Goal: Task Accomplishment & Management: Use online tool/utility

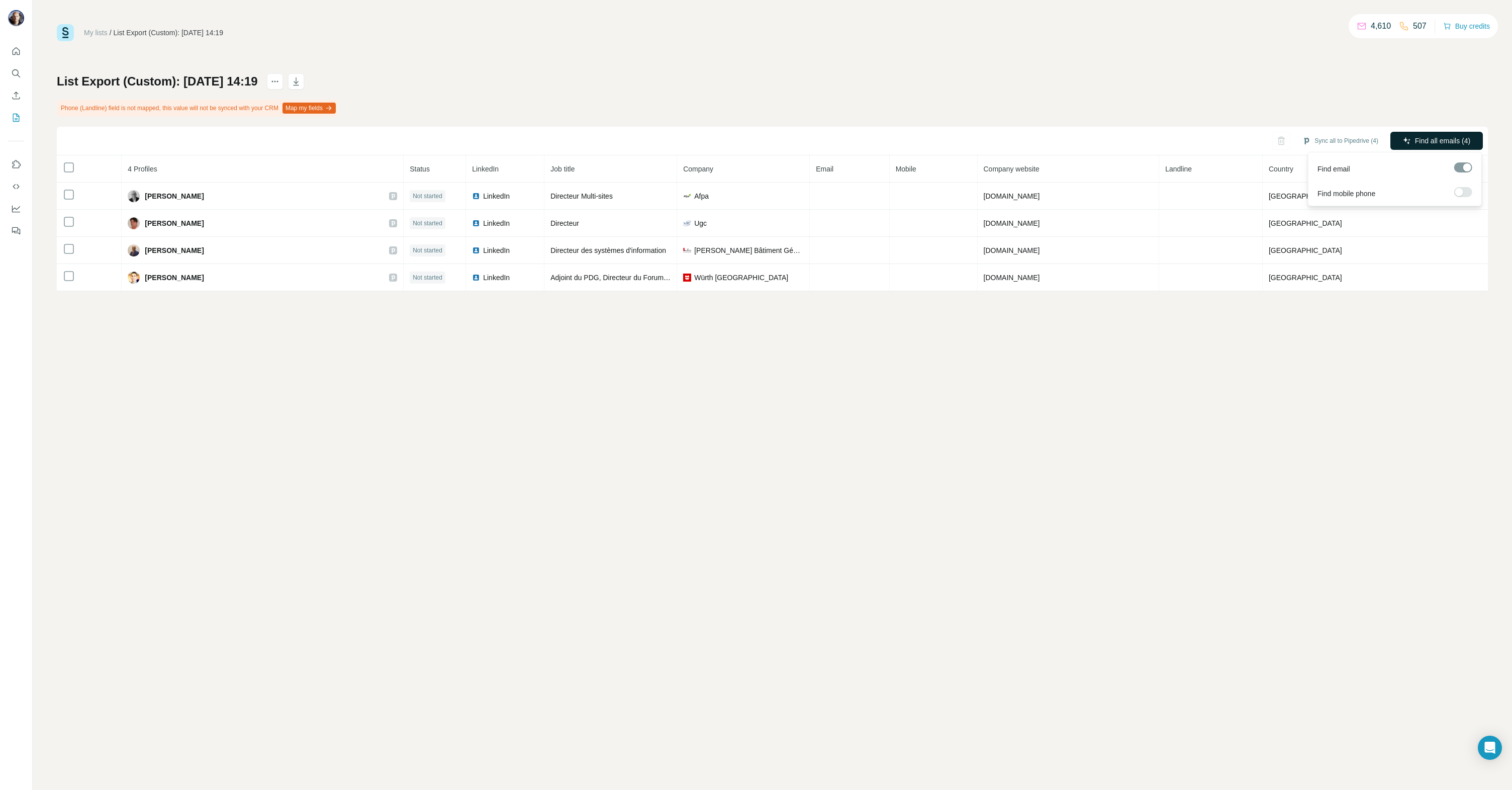
click at [1423, 138] on span "Find all emails (4)" at bounding box center [1442, 141] width 55 height 10
click at [16, 119] on icon "My lists" at bounding box center [16, 118] width 10 height 10
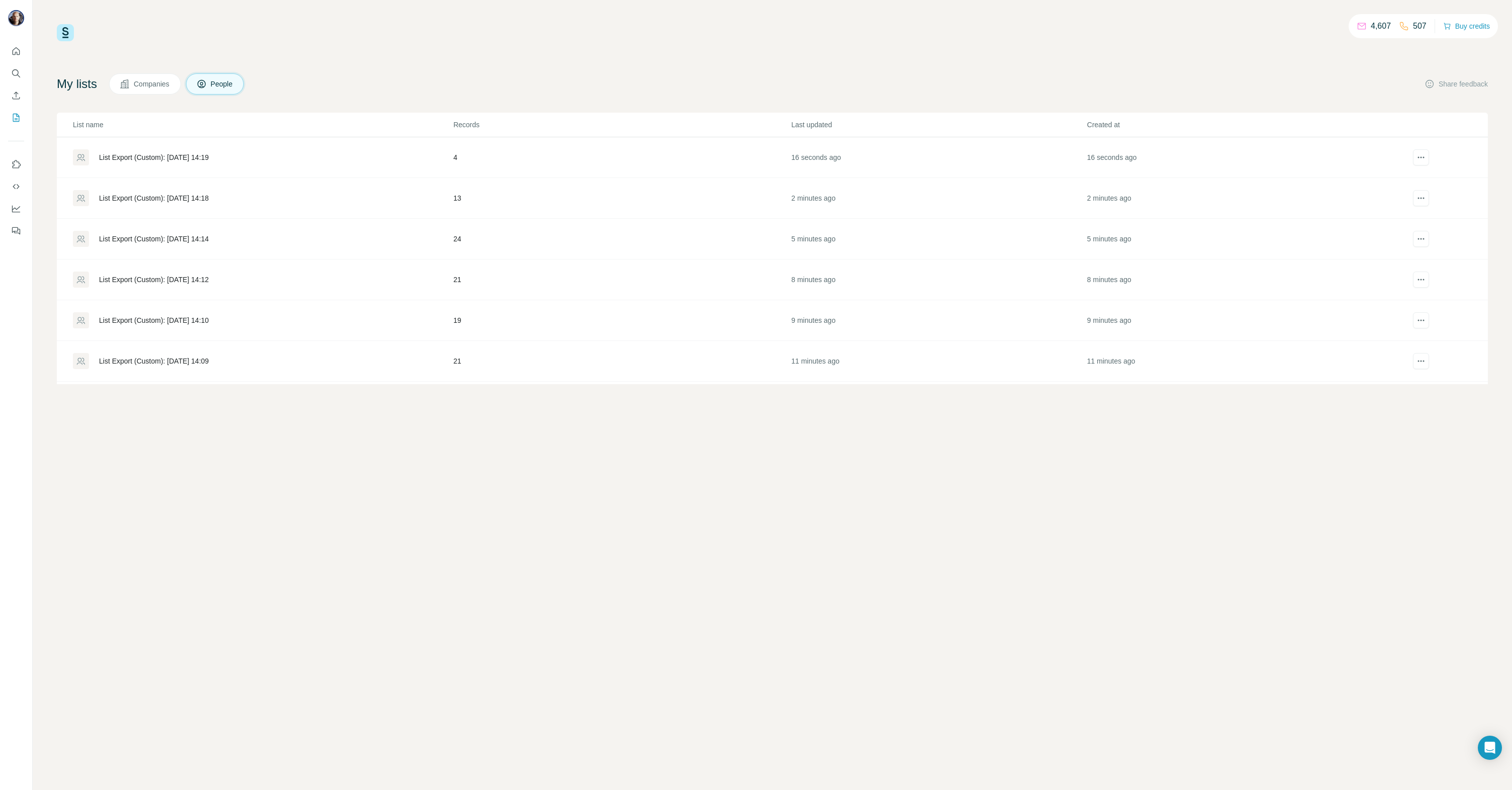
click at [187, 194] on div "List Export (Custom): [DATE] 14:18" at bounding box center [153, 198] width 110 height 10
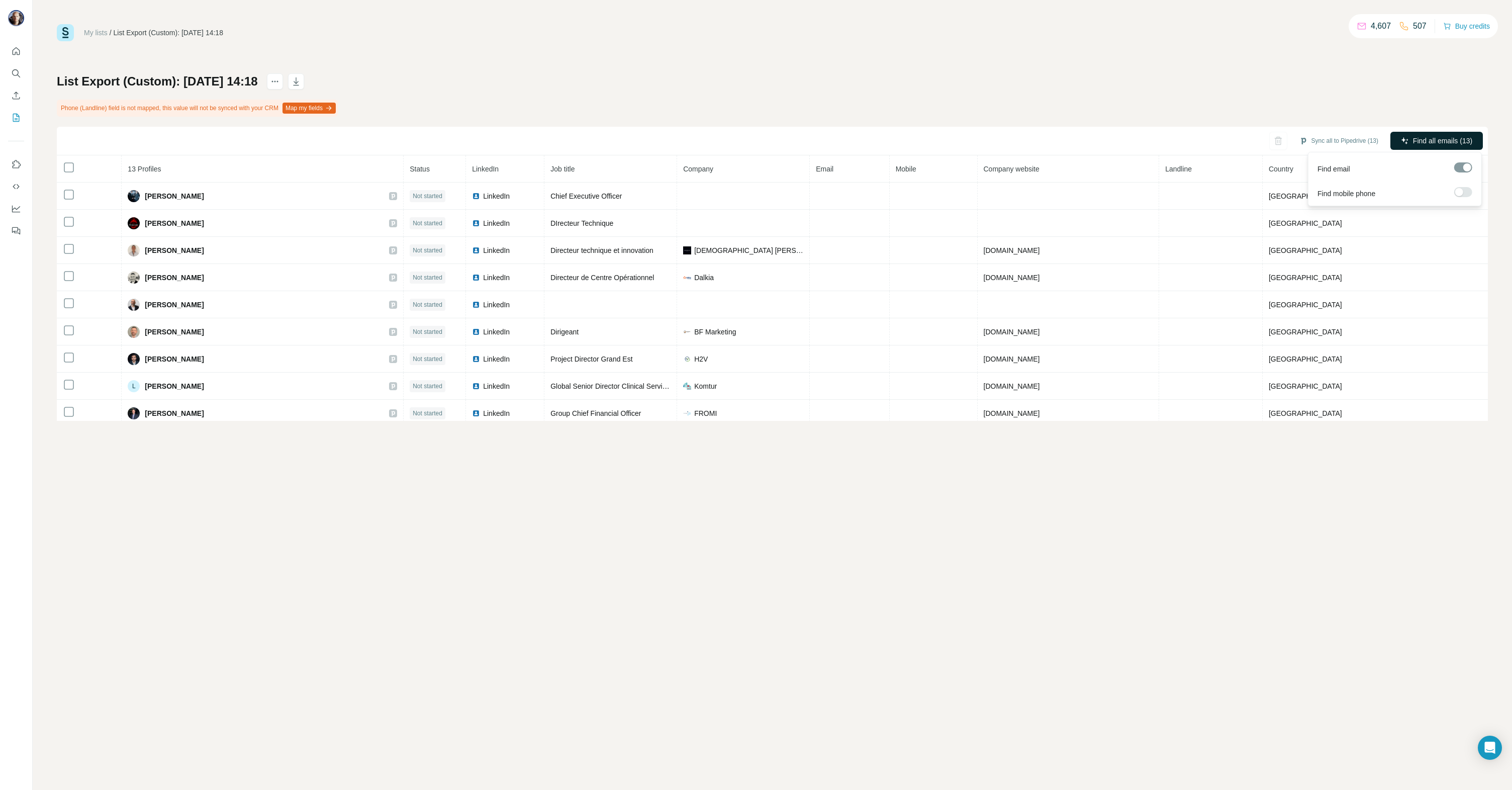
click at [1456, 136] on span "Find all emails (13)" at bounding box center [1443, 141] width 60 height 10
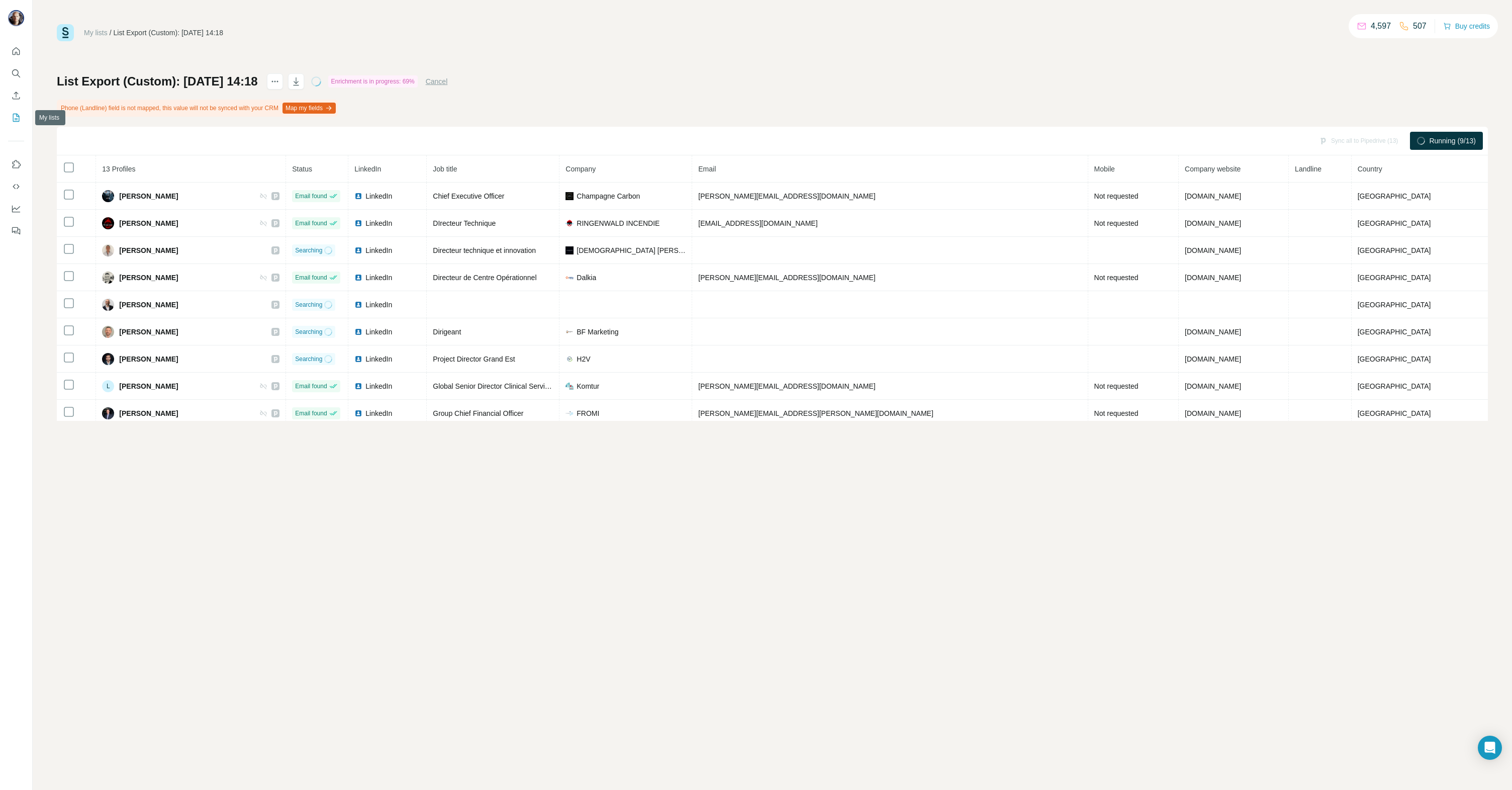
click at [17, 117] on icon "My lists" at bounding box center [16, 118] width 10 height 10
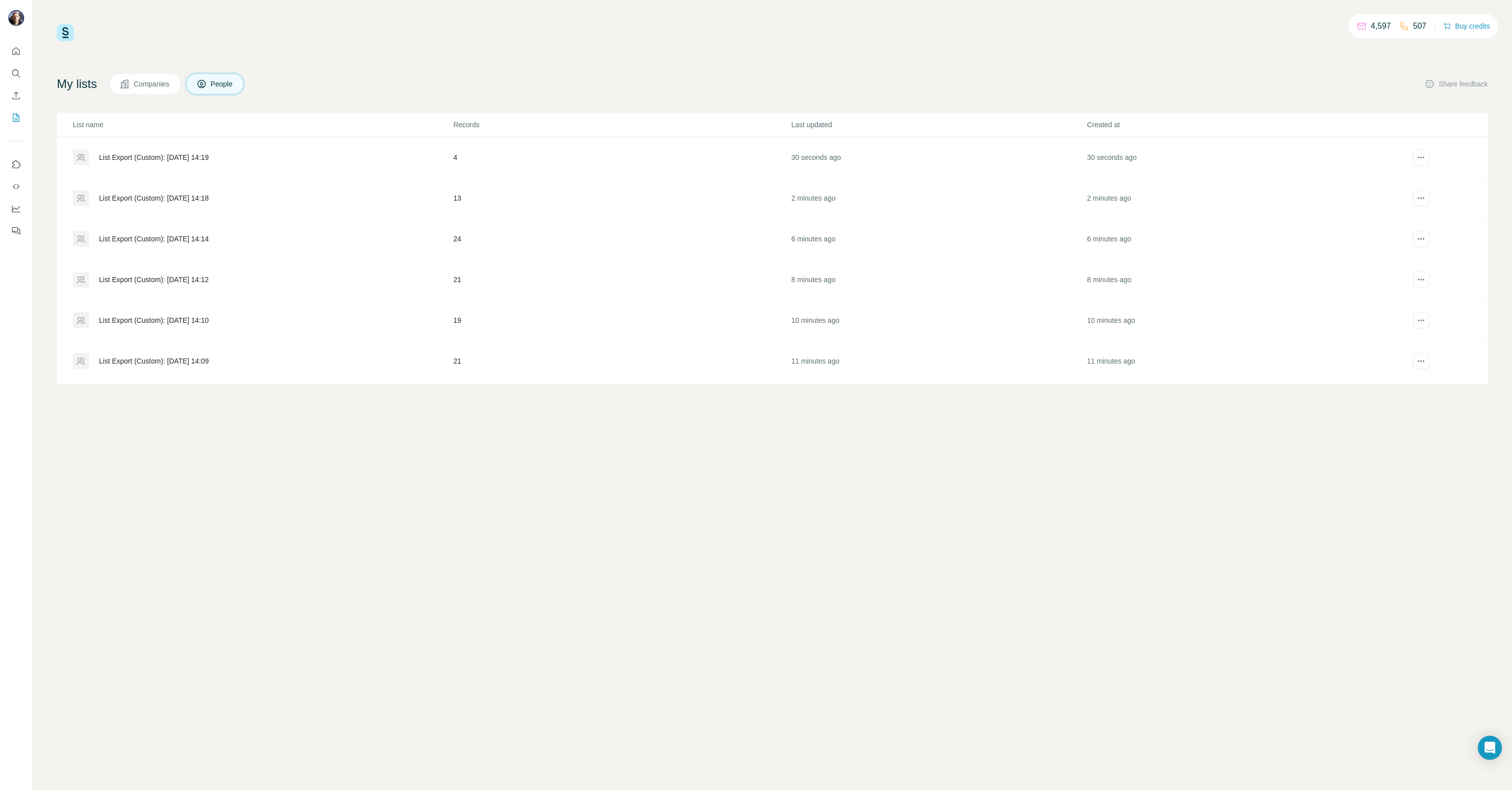
click at [197, 241] on div "List Export (Custom): [DATE] 14:14" at bounding box center [153, 239] width 110 height 10
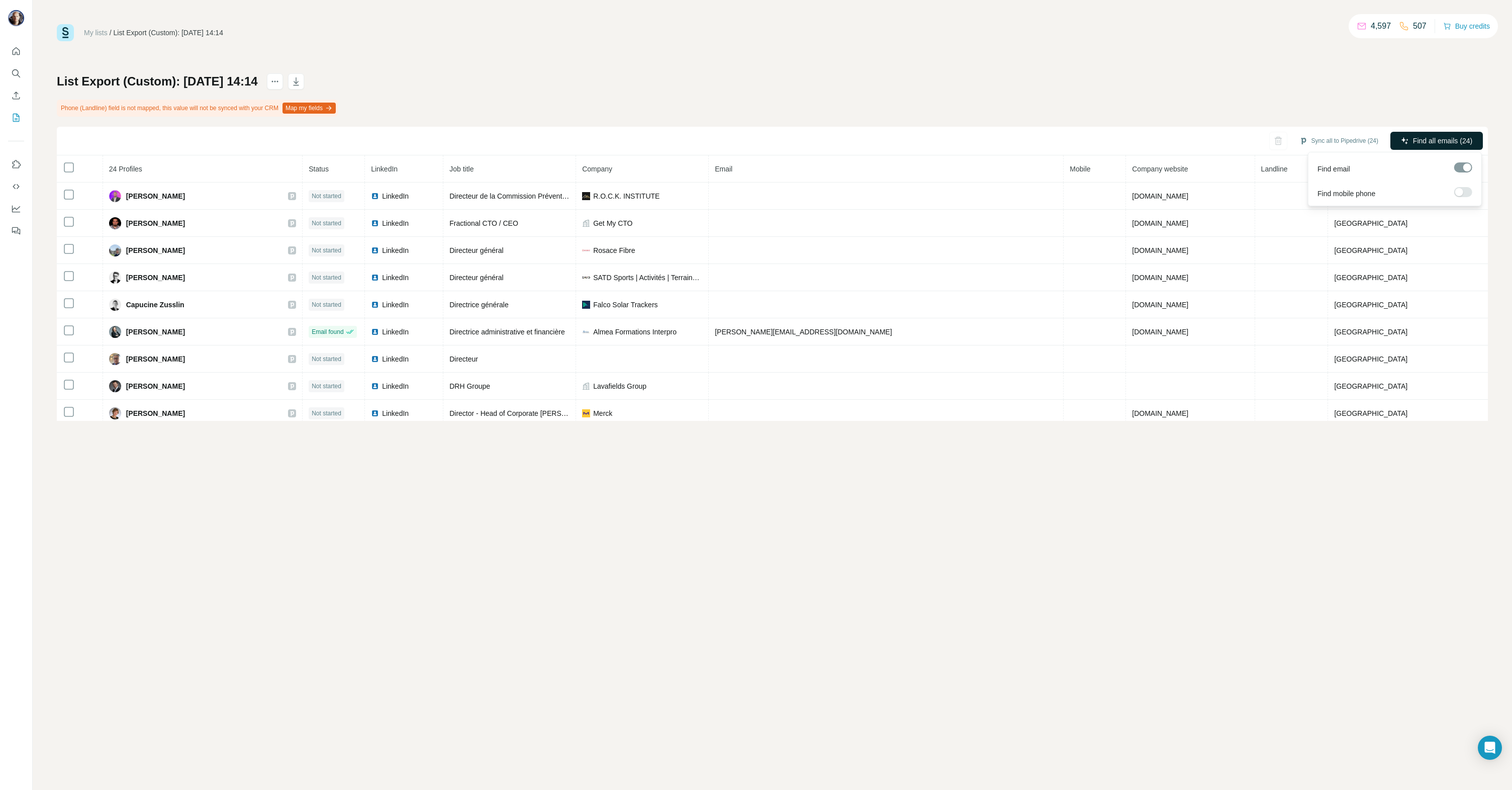
click at [1434, 141] on span "Find all emails (24)" at bounding box center [1443, 141] width 60 height 10
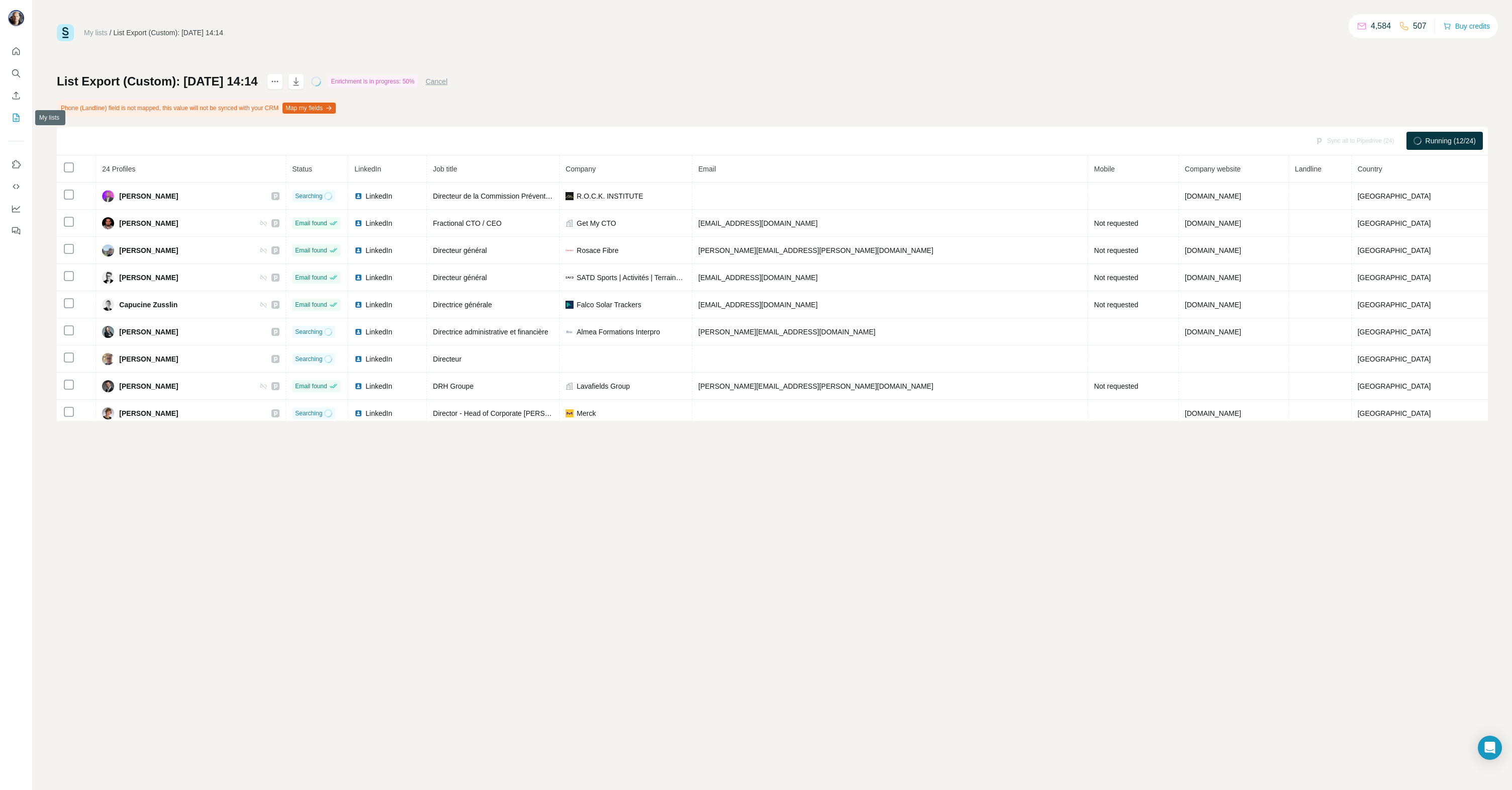
click at [18, 121] on icon "My lists" at bounding box center [16, 118] width 10 height 10
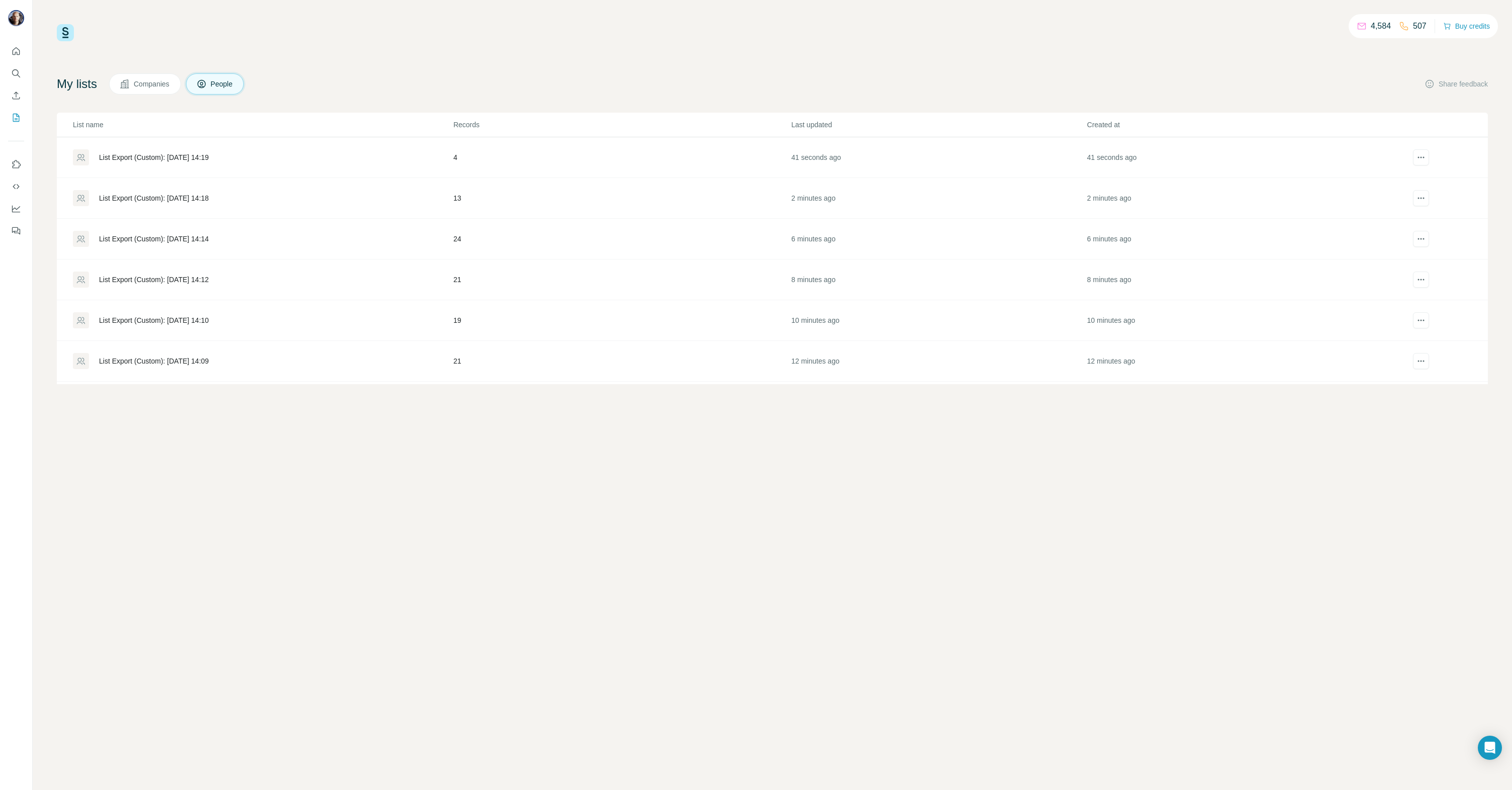
click at [128, 277] on div "List Export (Custom): [DATE] 14:12" at bounding box center [153, 280] width 110 height 10
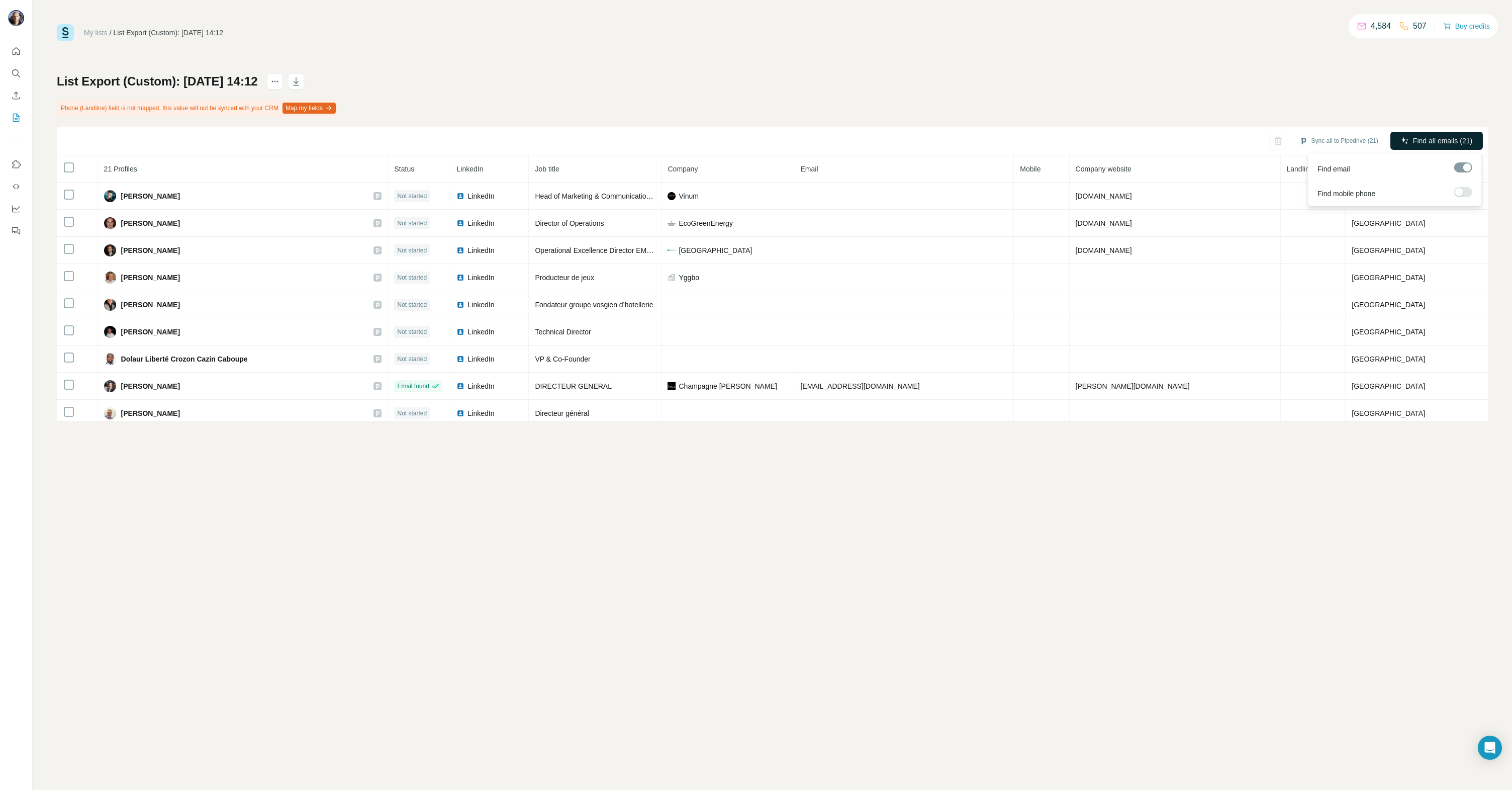
click at [1411, 139] on button "Find all emails (21)" at bounding box center [1436, 141] width 93 height 18
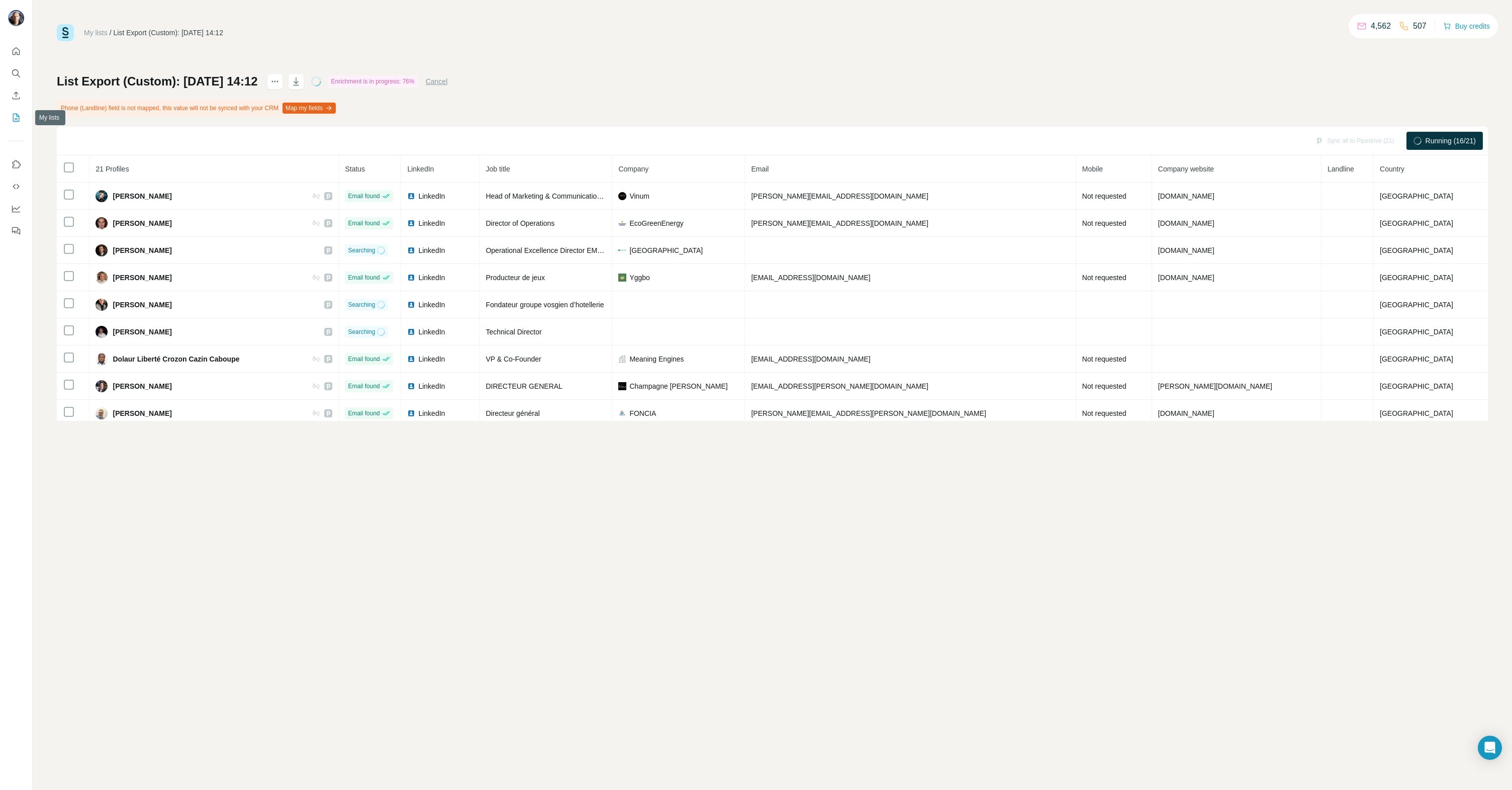
click at [18, 111] on button "My lists" at bounding box center [15, 117] width 16 height 18
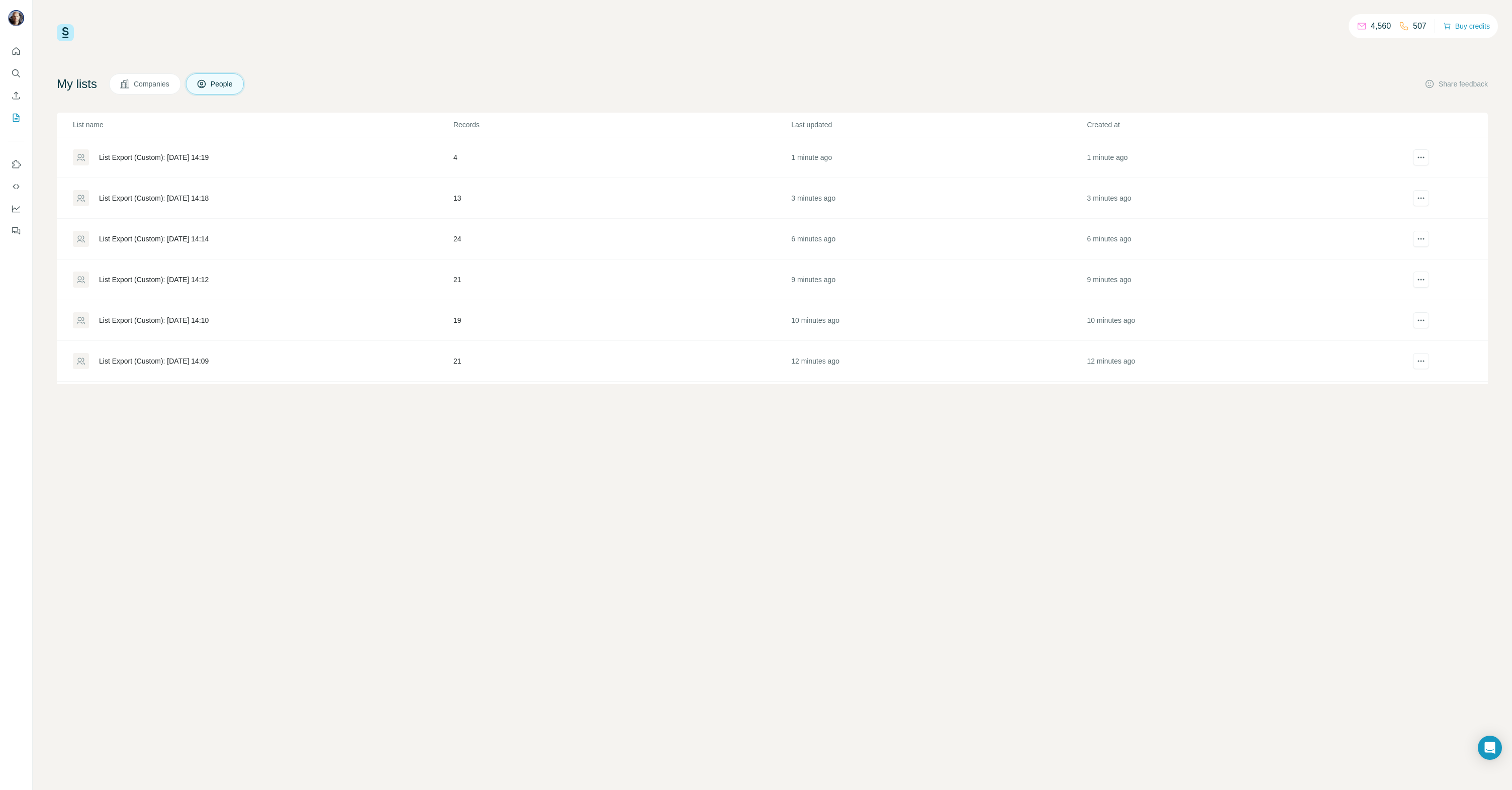
click at [189, 269] on td "List Export (Custom): [DATE] 14:12" at bounding box center [255, 280] width 396 height 41
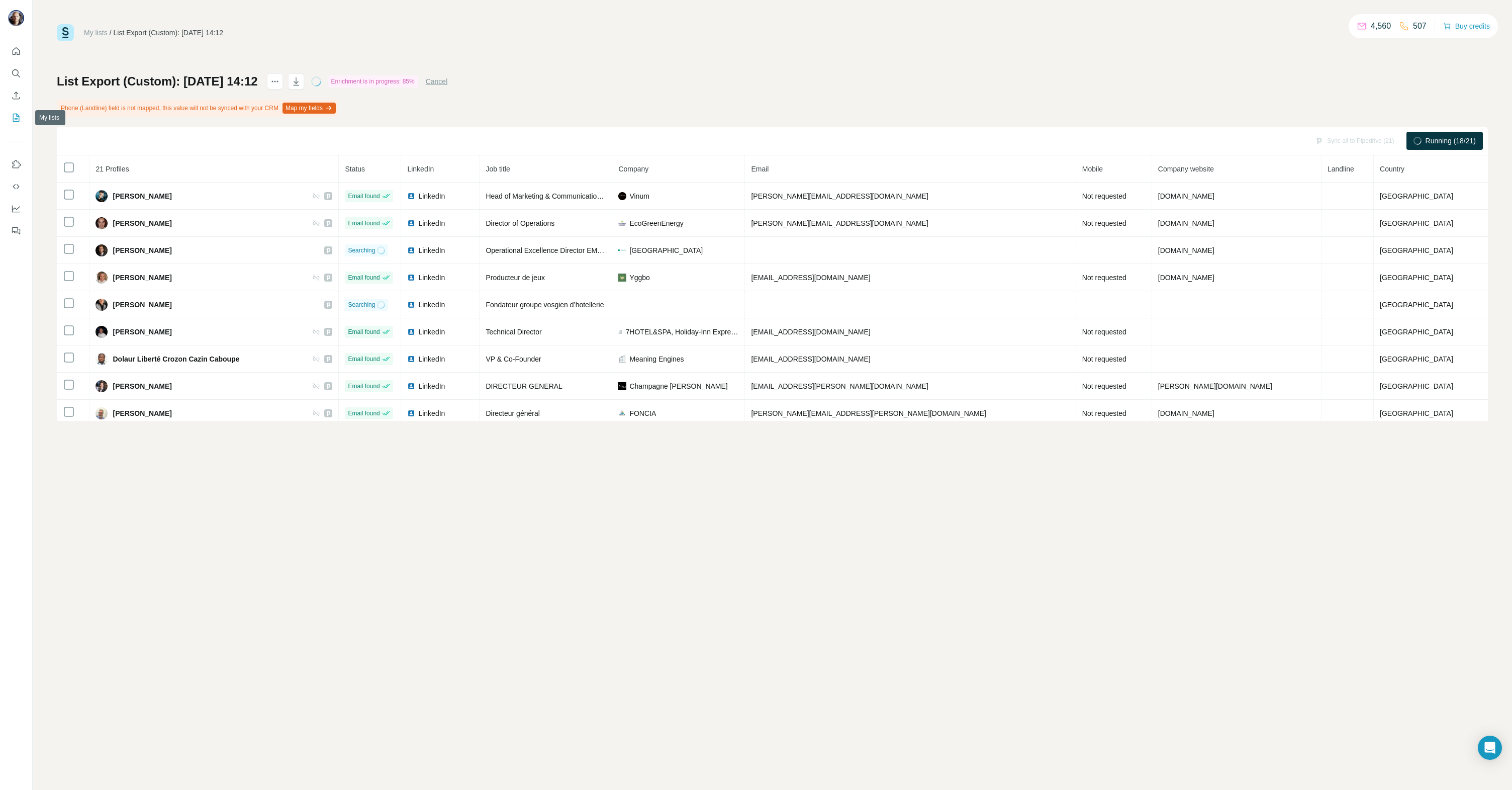
click at [21, 116] on button "My lists" at bounding box center [15, 117] width 16 height 18
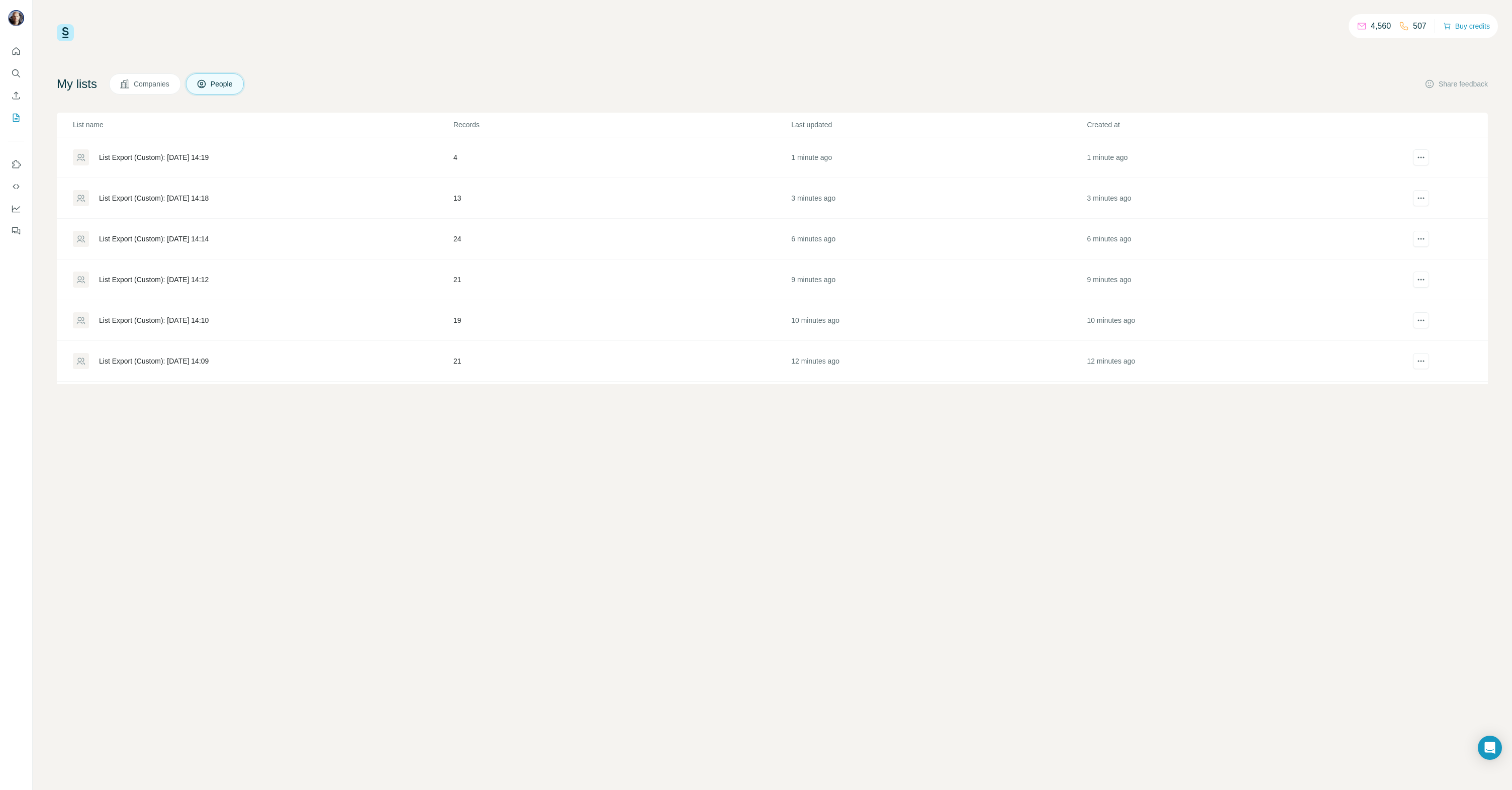
click at [200, 320] on div "List Export (Custom): [DATE] 14:10" at bounding box center [153, 320] width 110 height 10
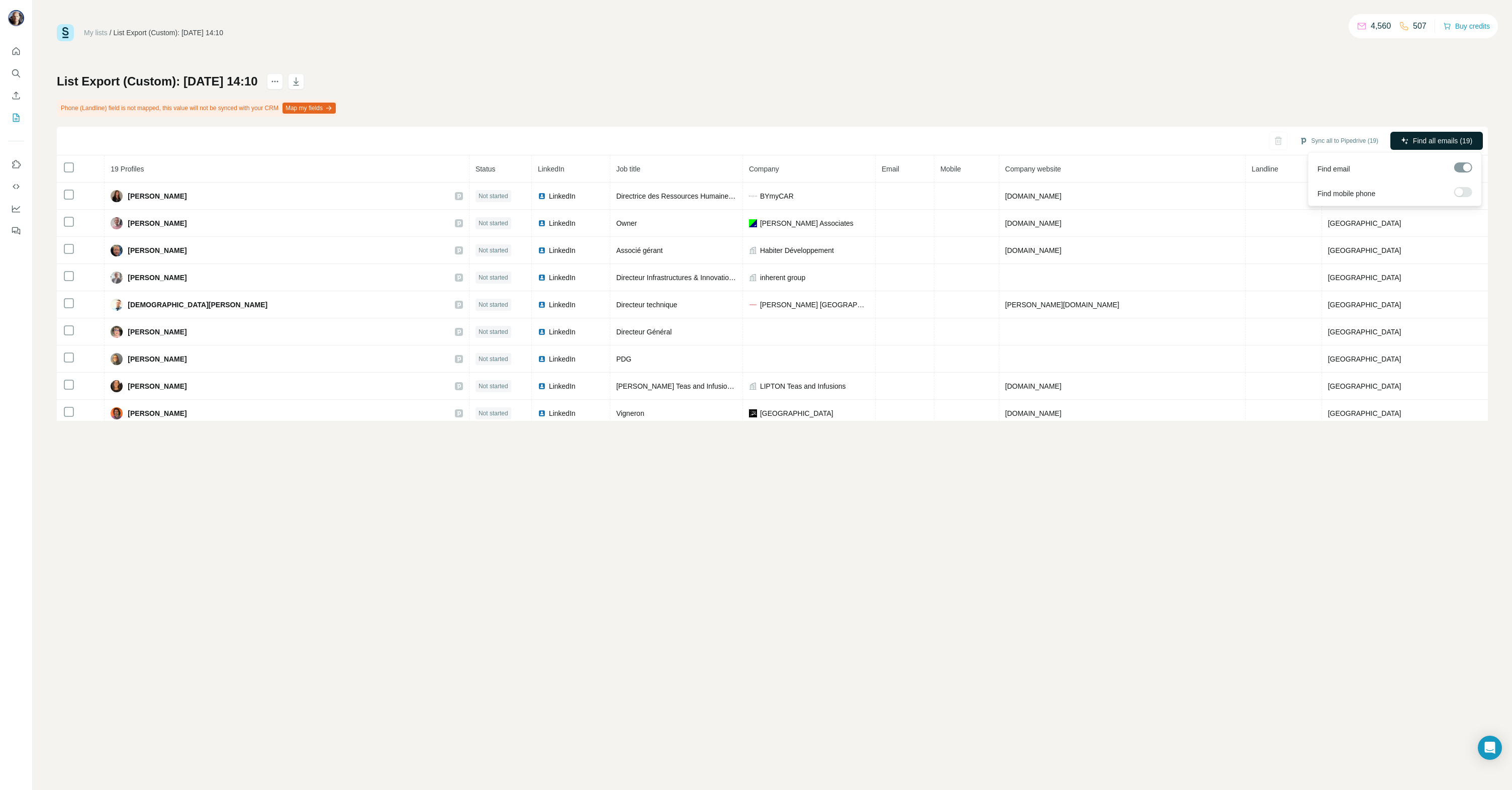
click at [1419, 145] on span "Find all emails (19)" at bounding box center [1443, 141] width 60 height 10
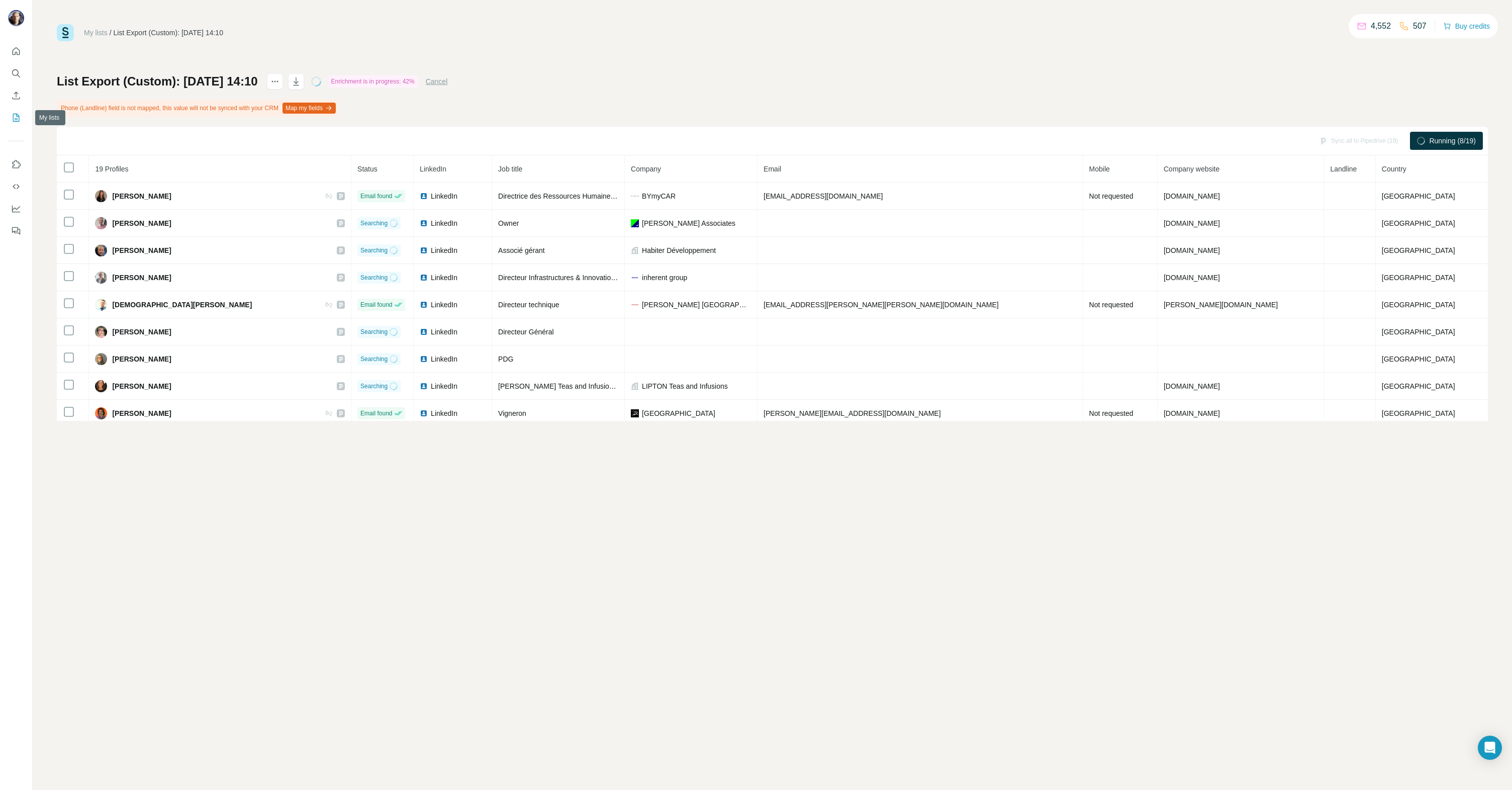
click at [13, 120] on icon "My lists" at bounding box center [16, 117] width 7 height 8
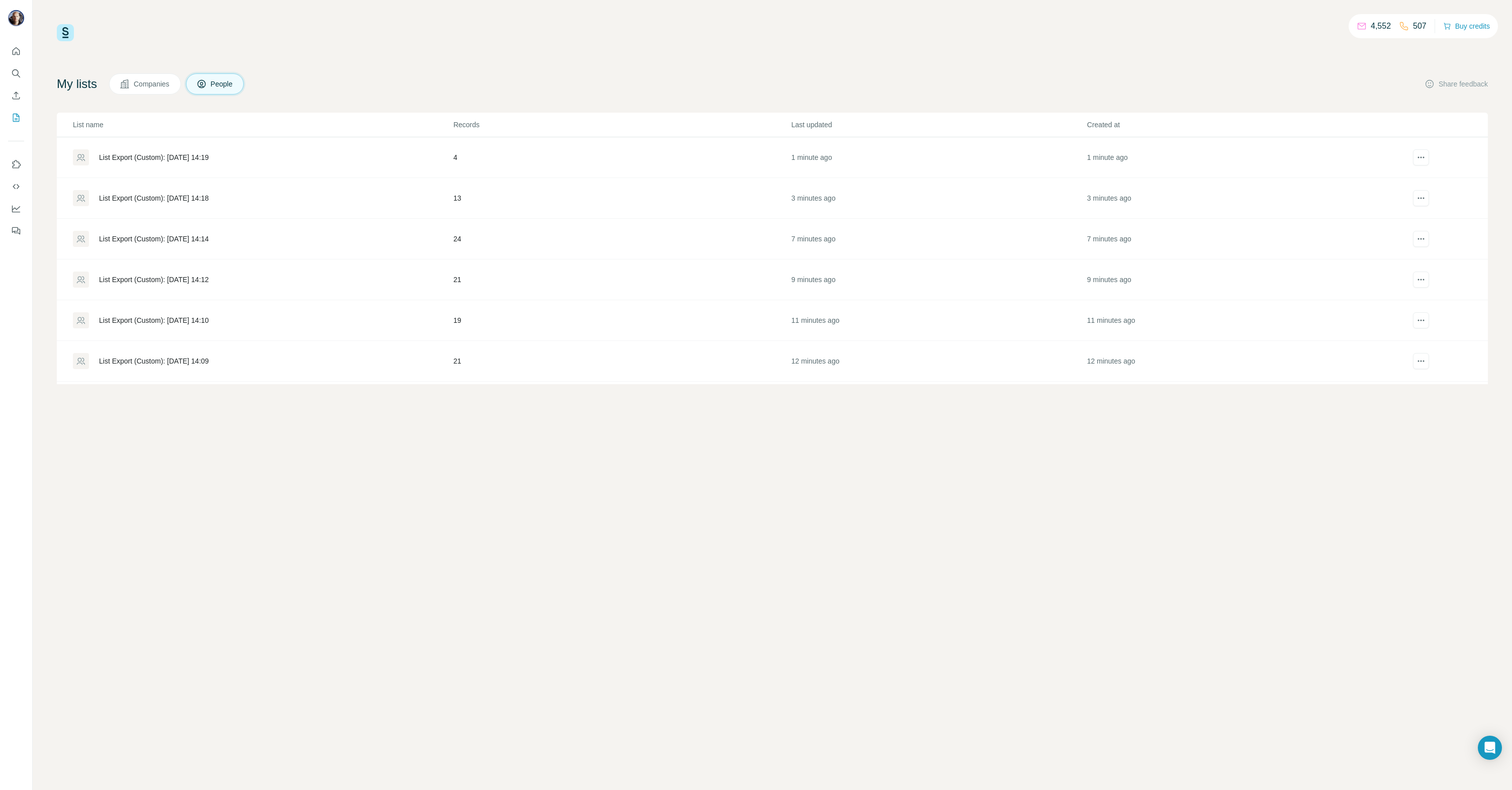
click at [169, 318] on div "List Export (Custom): [DATE] 14:10" at bounding box center [153, 320] width 110 height 10
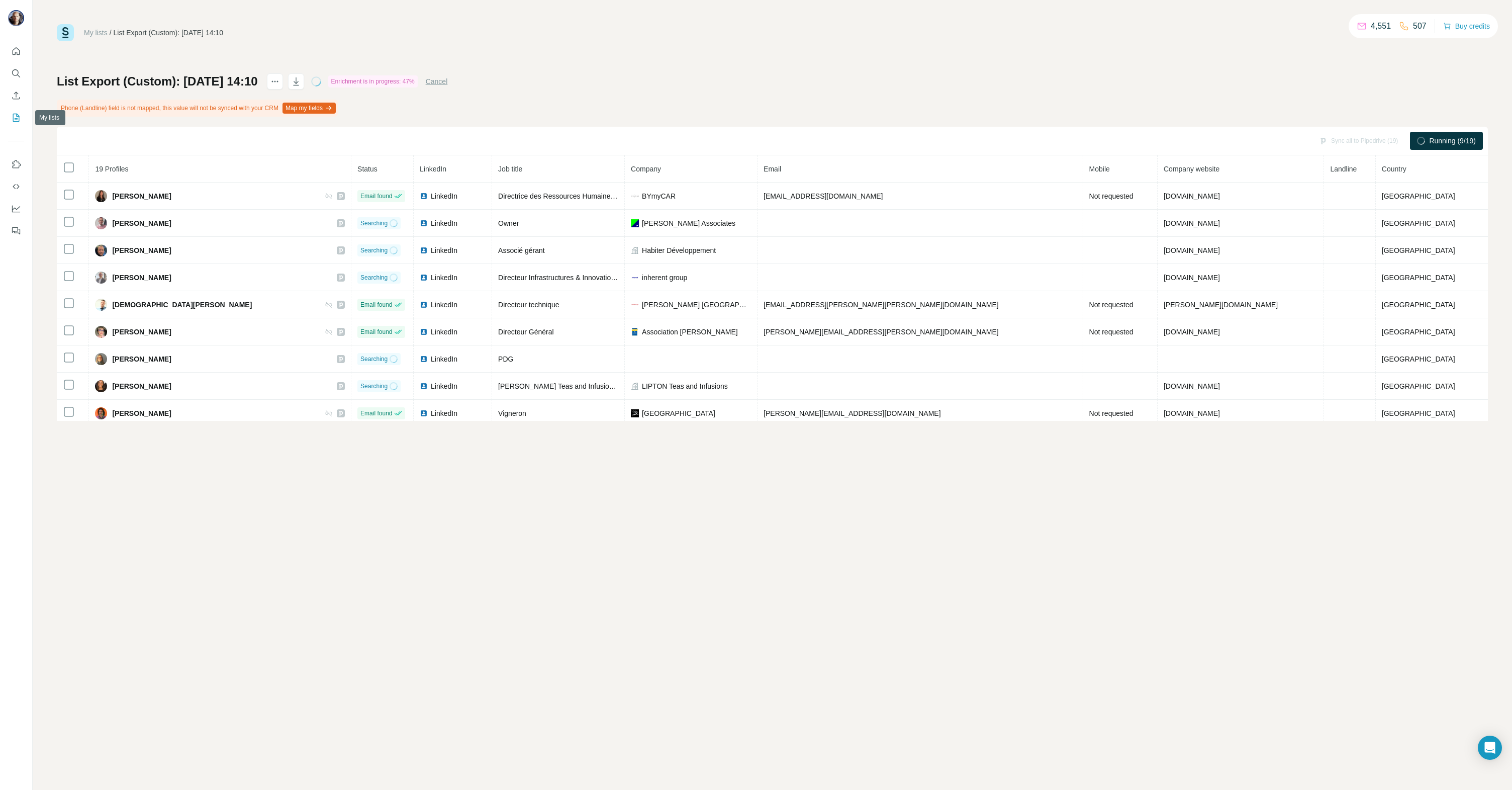
click at [18, 116] on icon "My lists" at bounding box center [17, 117] width 5 height 7
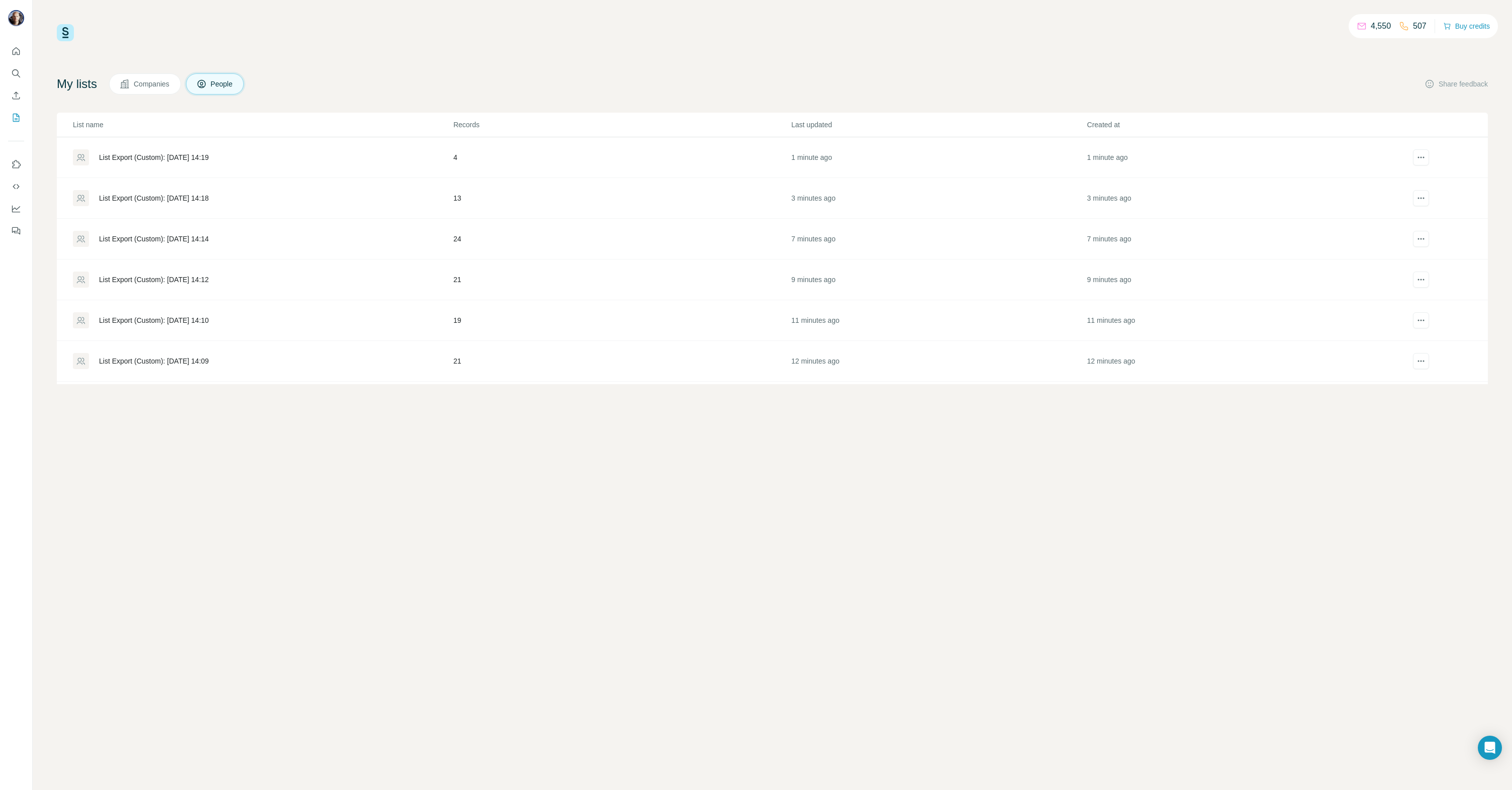
click at [163, 363] on div "List Export (Custom): [DATE] 14:09" at bounding box center [153, 361] width 110 height 10
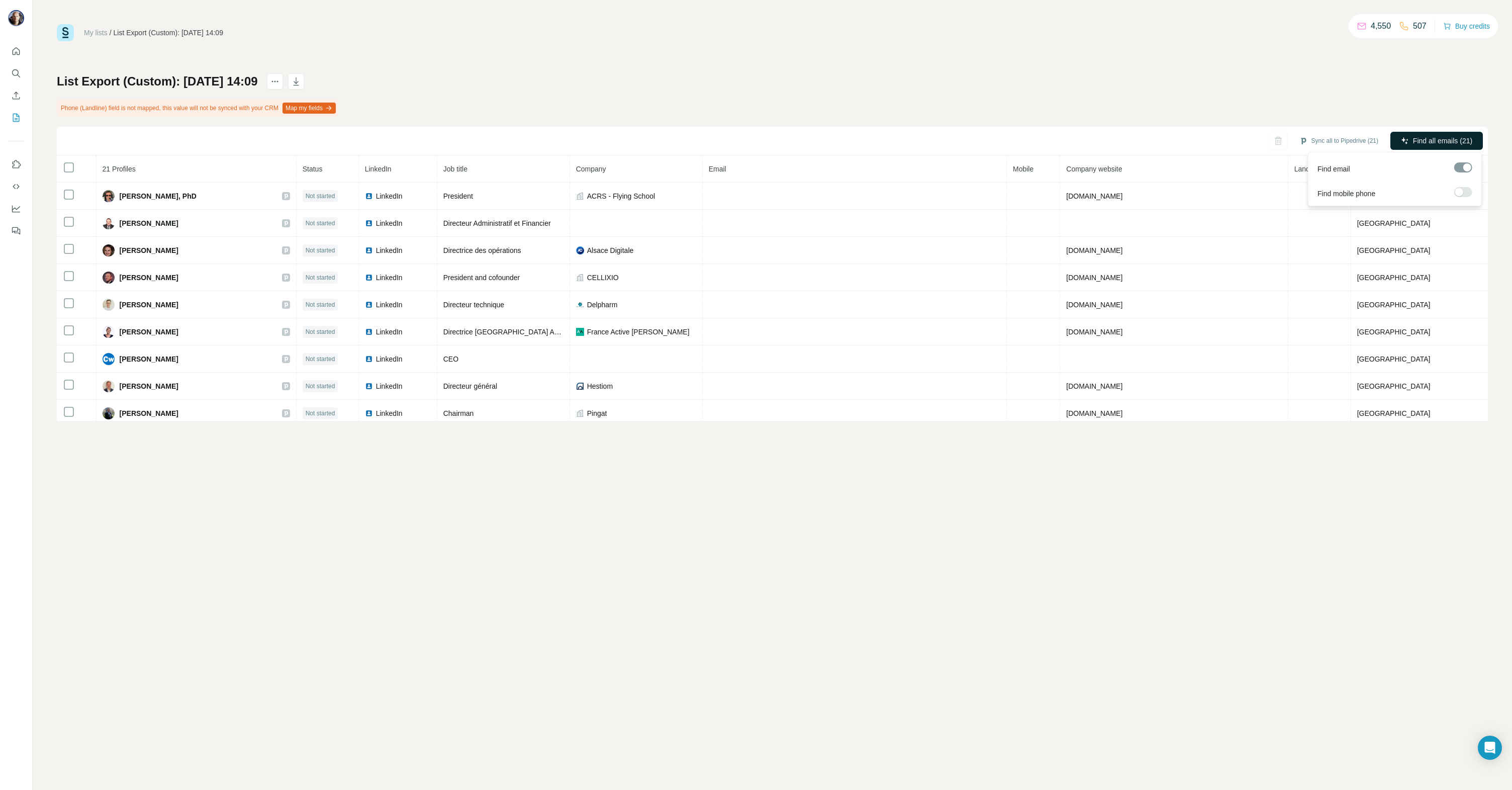
click at [1421, 141] on span "Find all emails (21)" at bounding box center [1443, 141] width 60 height 10
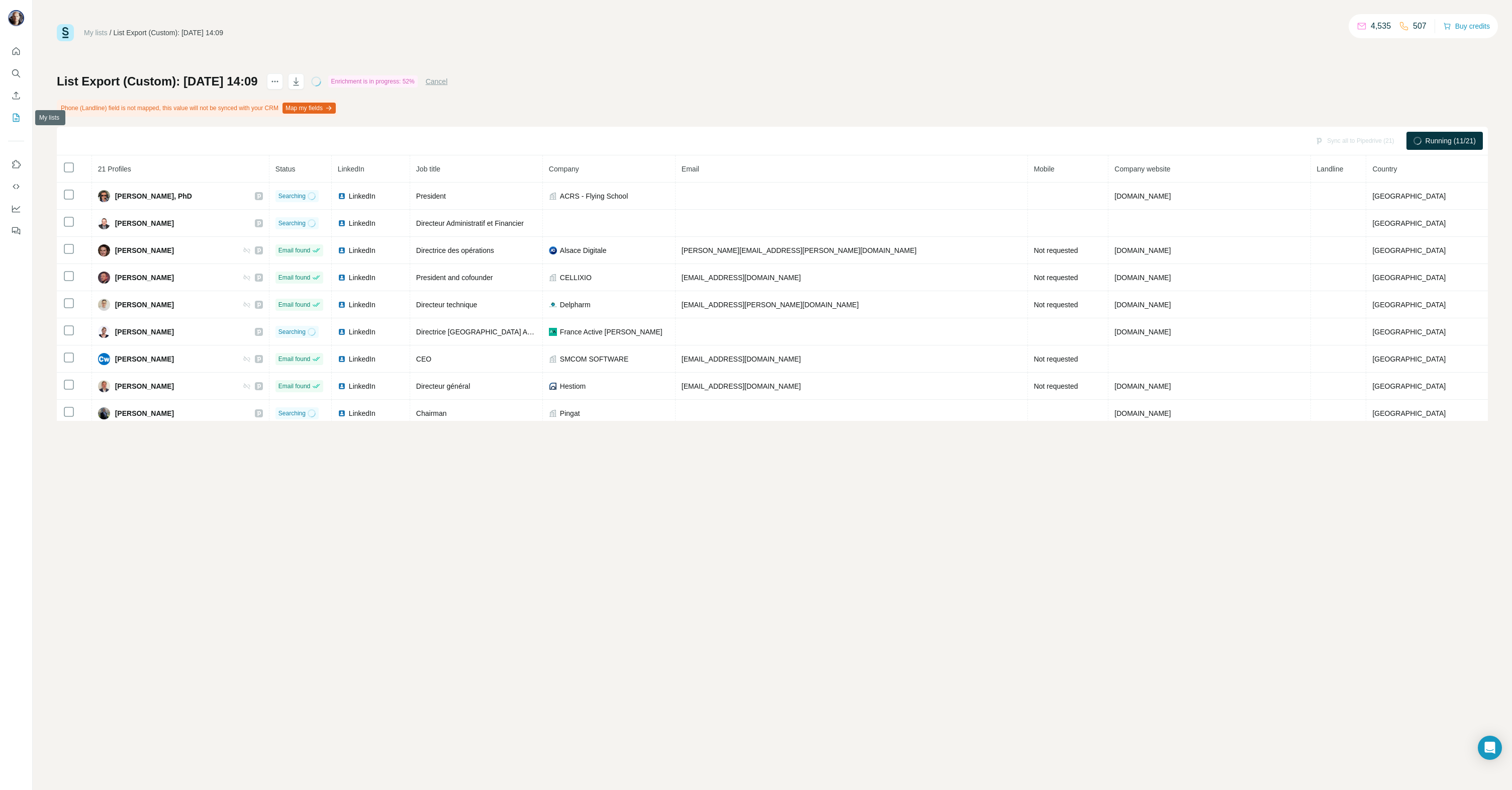
click at [14, 118] on icon "My lists" at bounding box center [16, 118] width 10 height 10
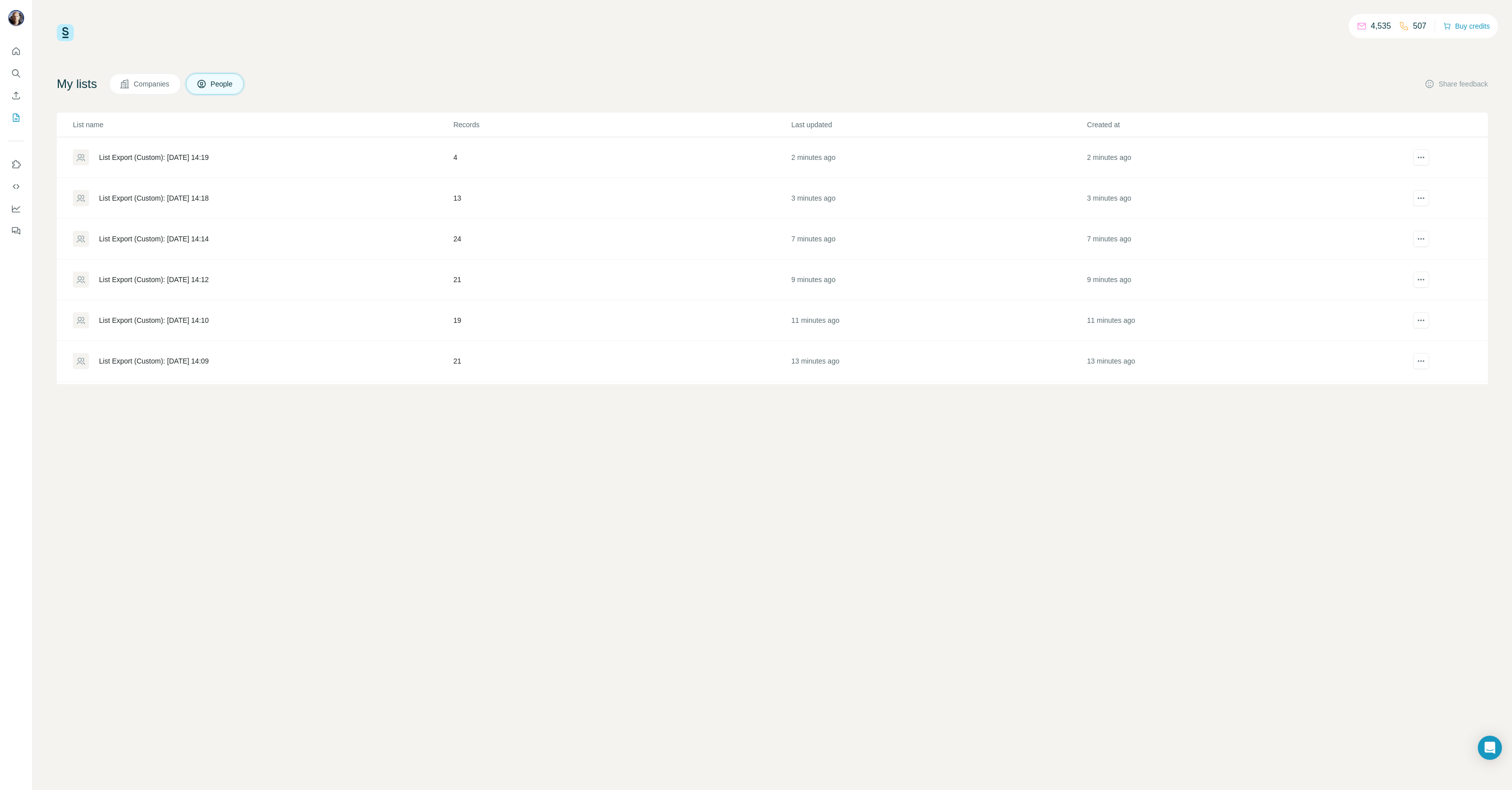
click at [173, 158] on div "List Export (Custom): [DATE] 14:19" at bounding box center [153, 158] width 110 height 10
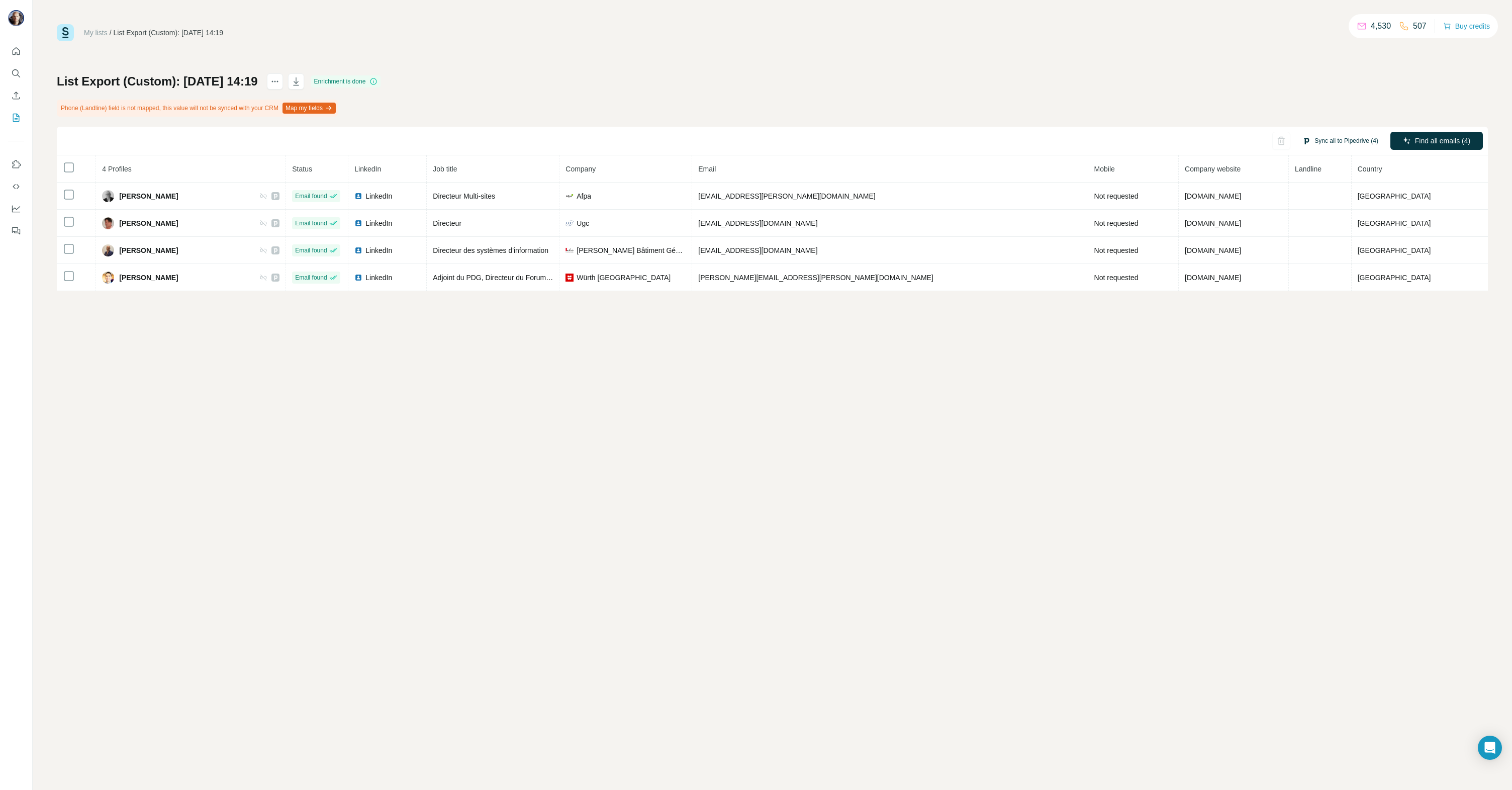
click at [1335, 136] on button "Sync all to Pipedrive (4)" at bounding box center [1341, 141] width 90 height 15
click at [1328, 216] on button "Sync all to Pipedrive" at bounding box center [1325, 216] width 112 height 20
click at [827, 505] on div "My lists / List Export (Custom): [DATE] 14:19 4,530 507 Buy credits List Export…" at bounding box center [772, 395] width 1480 height 790
click at [15, 121] on icon "My lists" at bounding box center [16, 118] width 10 height 10
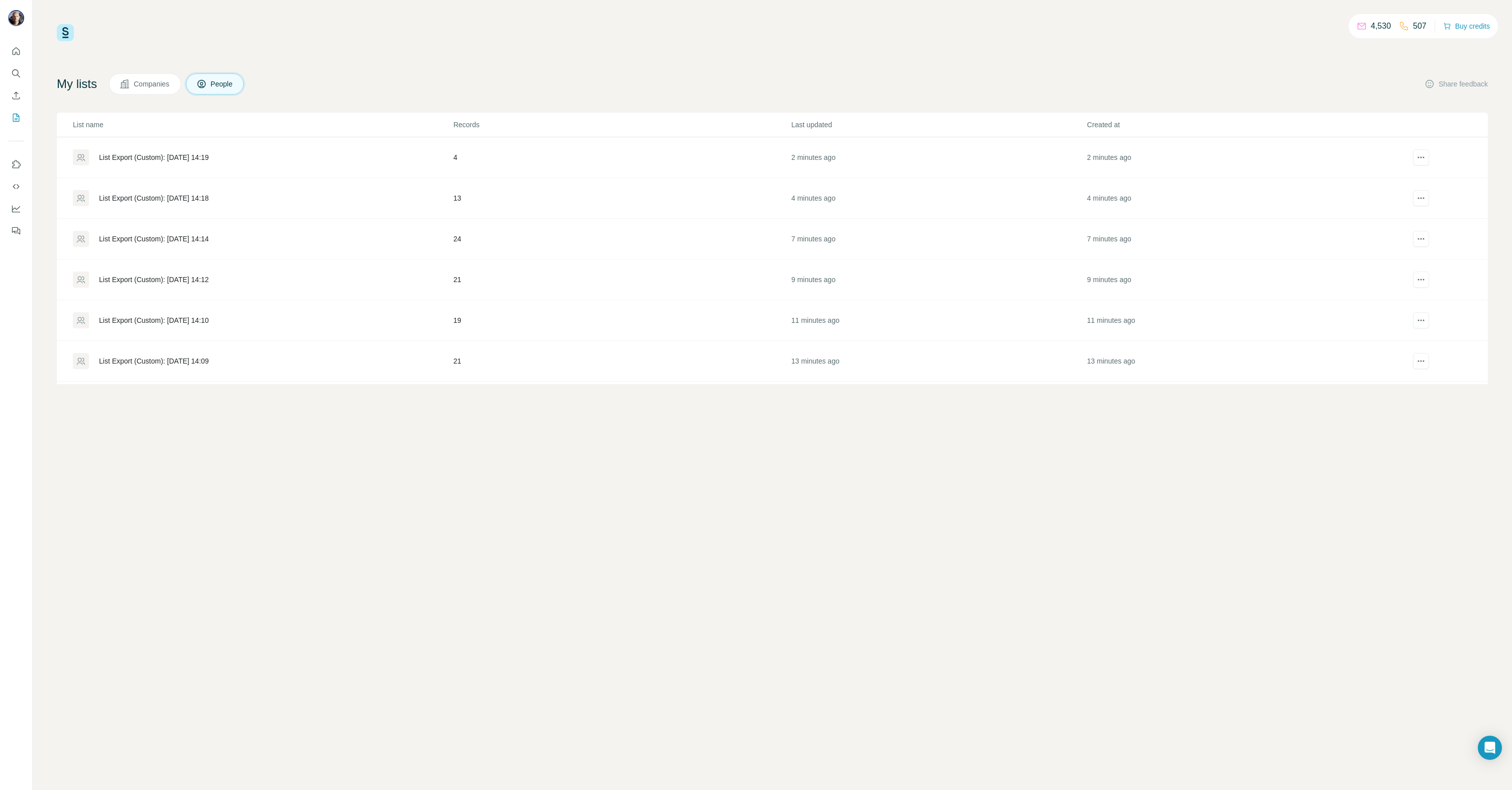
click at [143, 199] on div "List Export (Custom): [DATE] 14:18" at bounding box center [153, 198] width 110 height 10
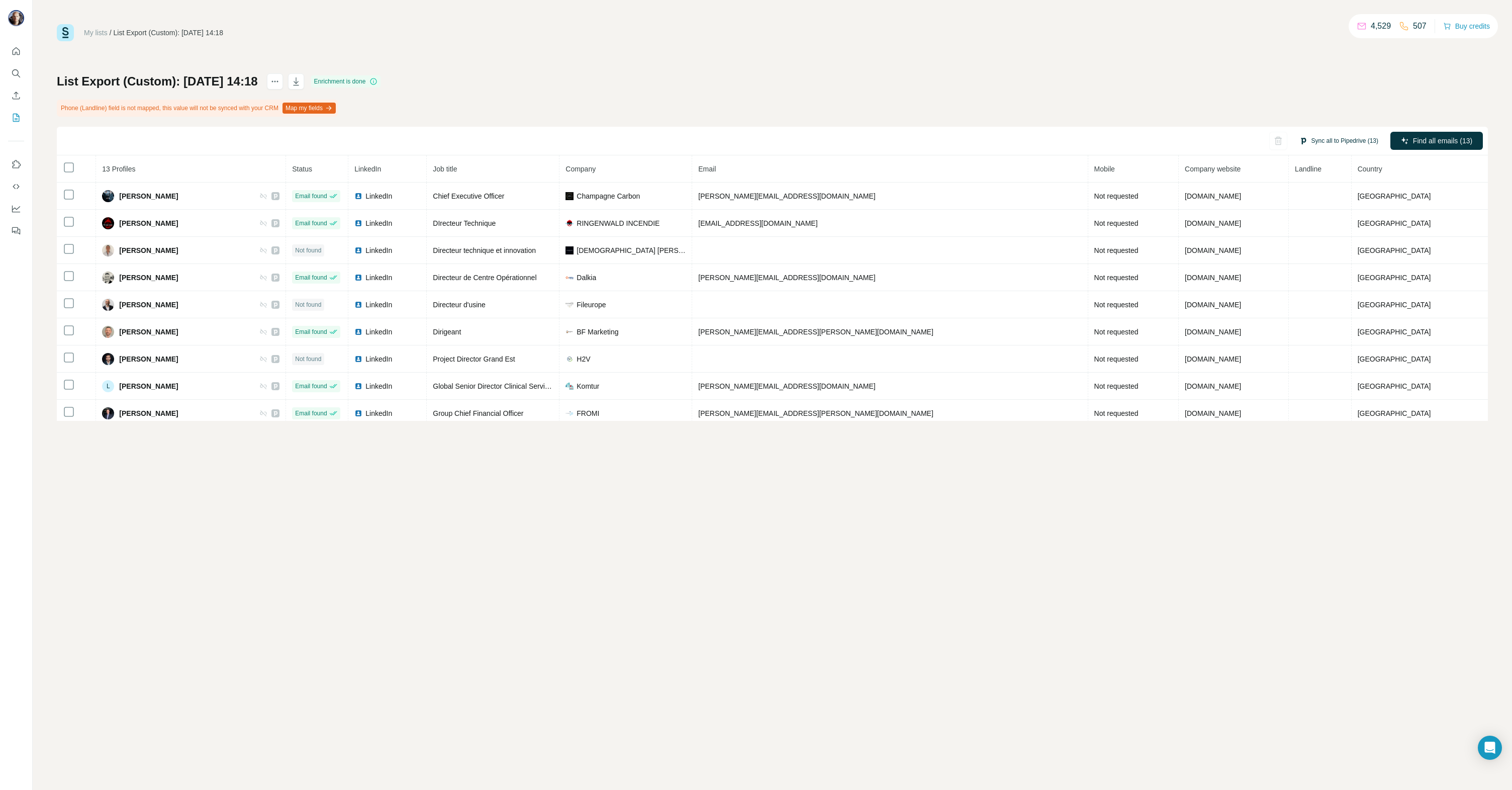
click at [1334, 141] on button "Sync all to Pipedrive (13)" at bounding box center [1338, 141] width 93 height 15
click at [1313, 218] on button "Sync all to Pipedrive" at bounding box center [1325, 216] width 112 height 20
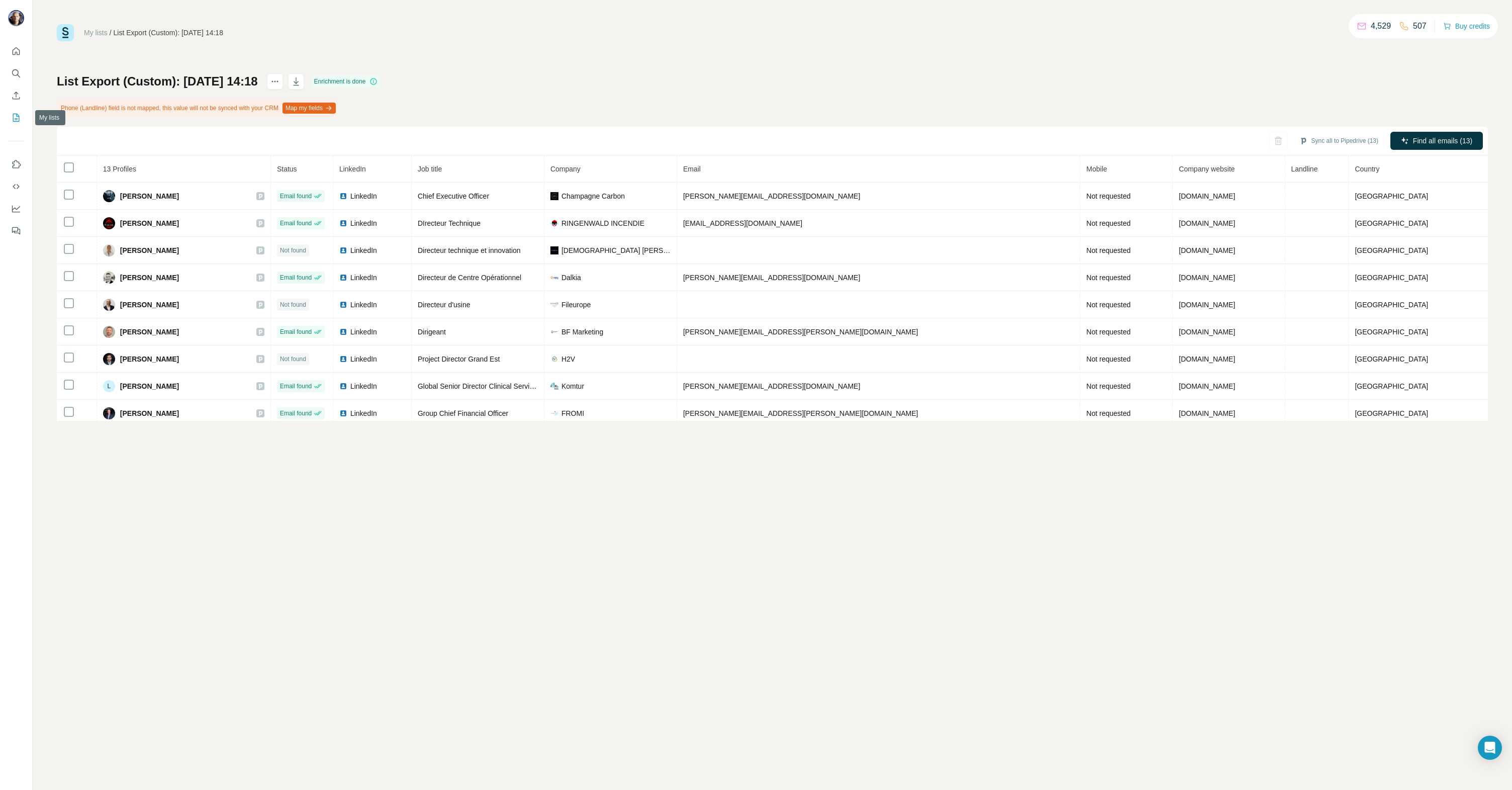
click at [14, 117] on icon "My lists" at bounding box center [16, 118] width 10 height 10
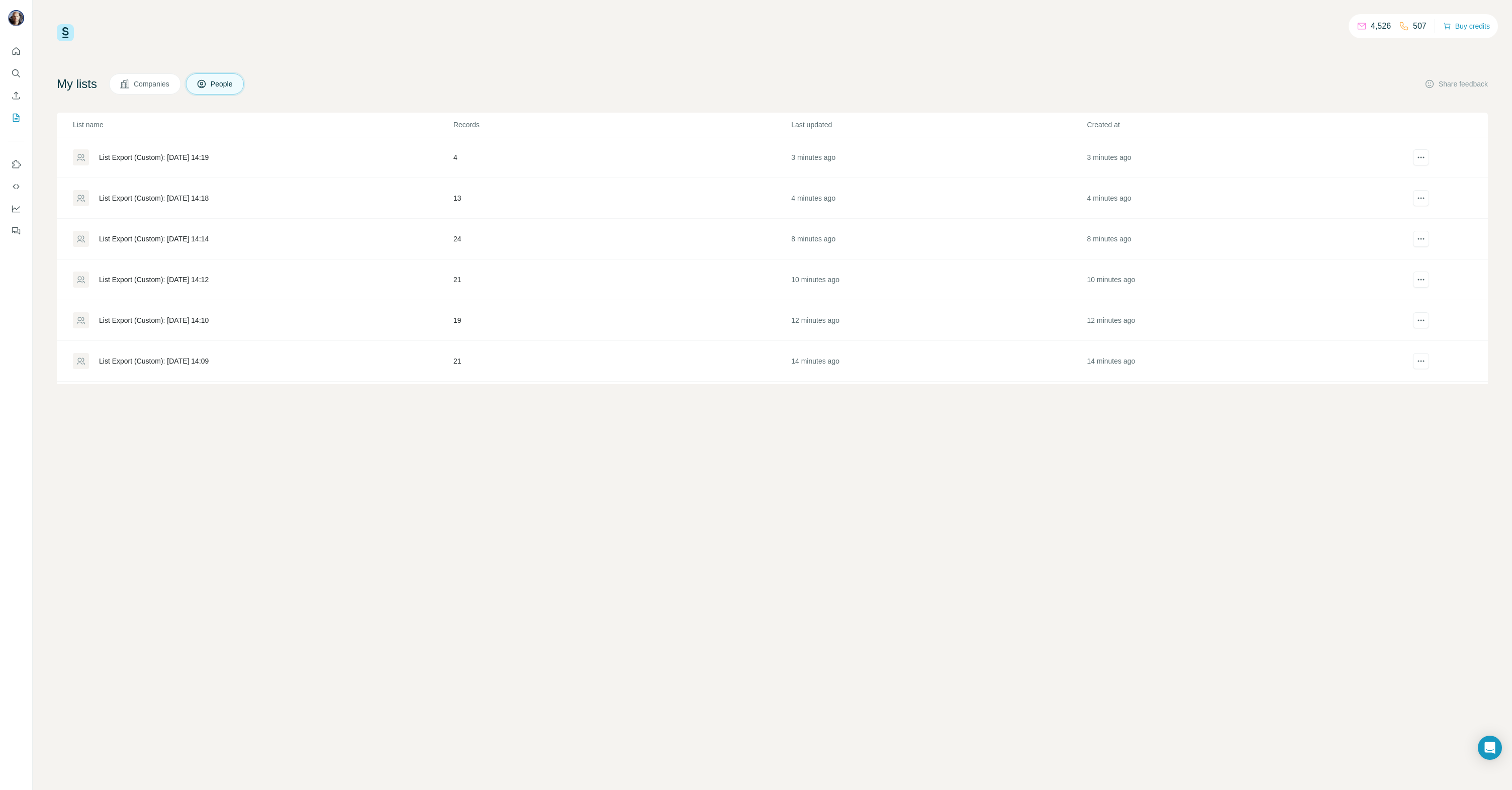
click at [209, 237] on div "List Export (Custom): [DATE] 14:14" at bounding box center [153, 239] width 110 height 10
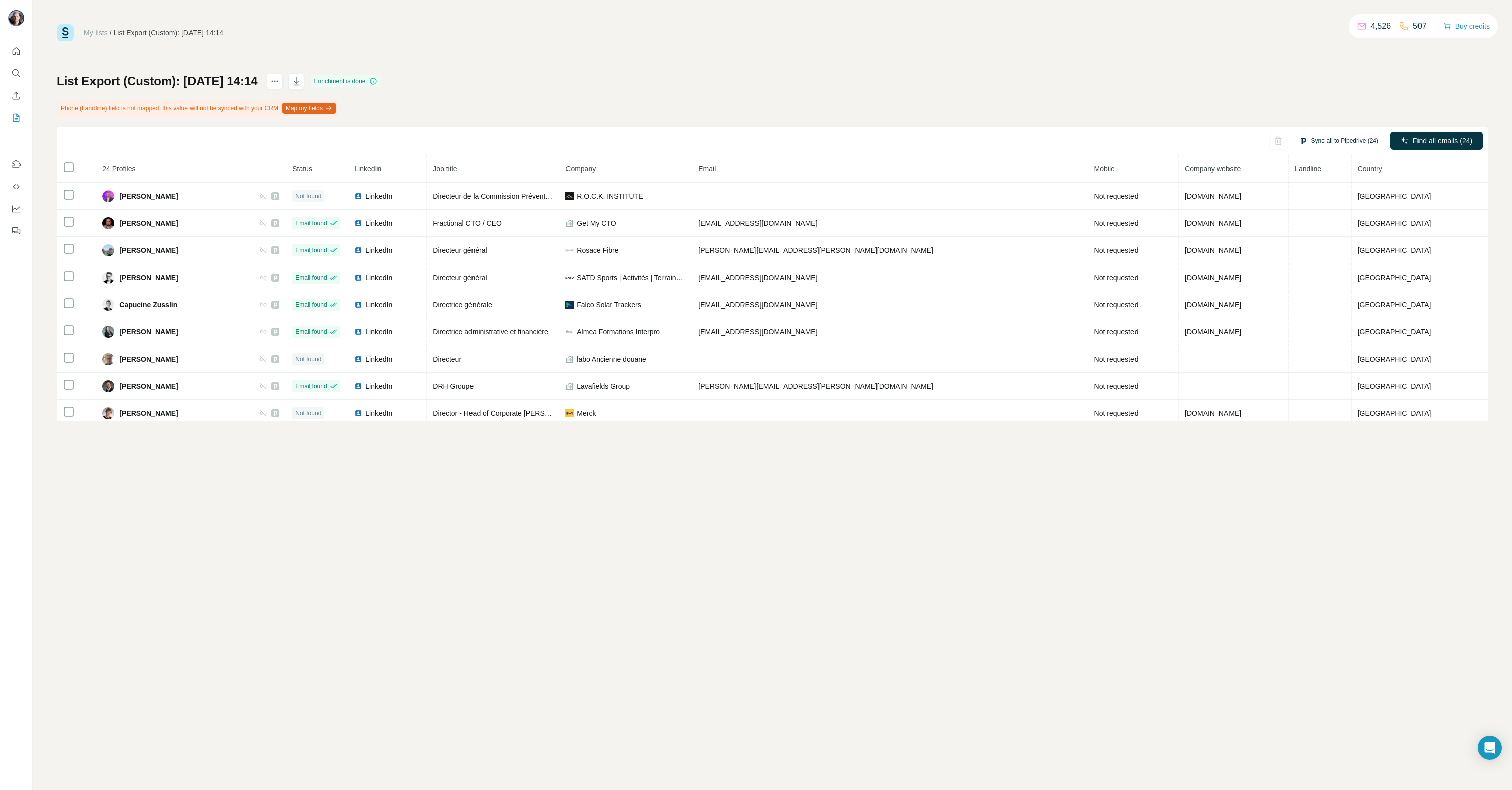
click at [1355, 144] on button "Sync all to Pipedrive (24)" at bounding box center [1338, 141] width 93 height 15
click at [1302, 309] on button "Sync all to Pipedrive" at bounding box center [1325, 314] width 112 height 20
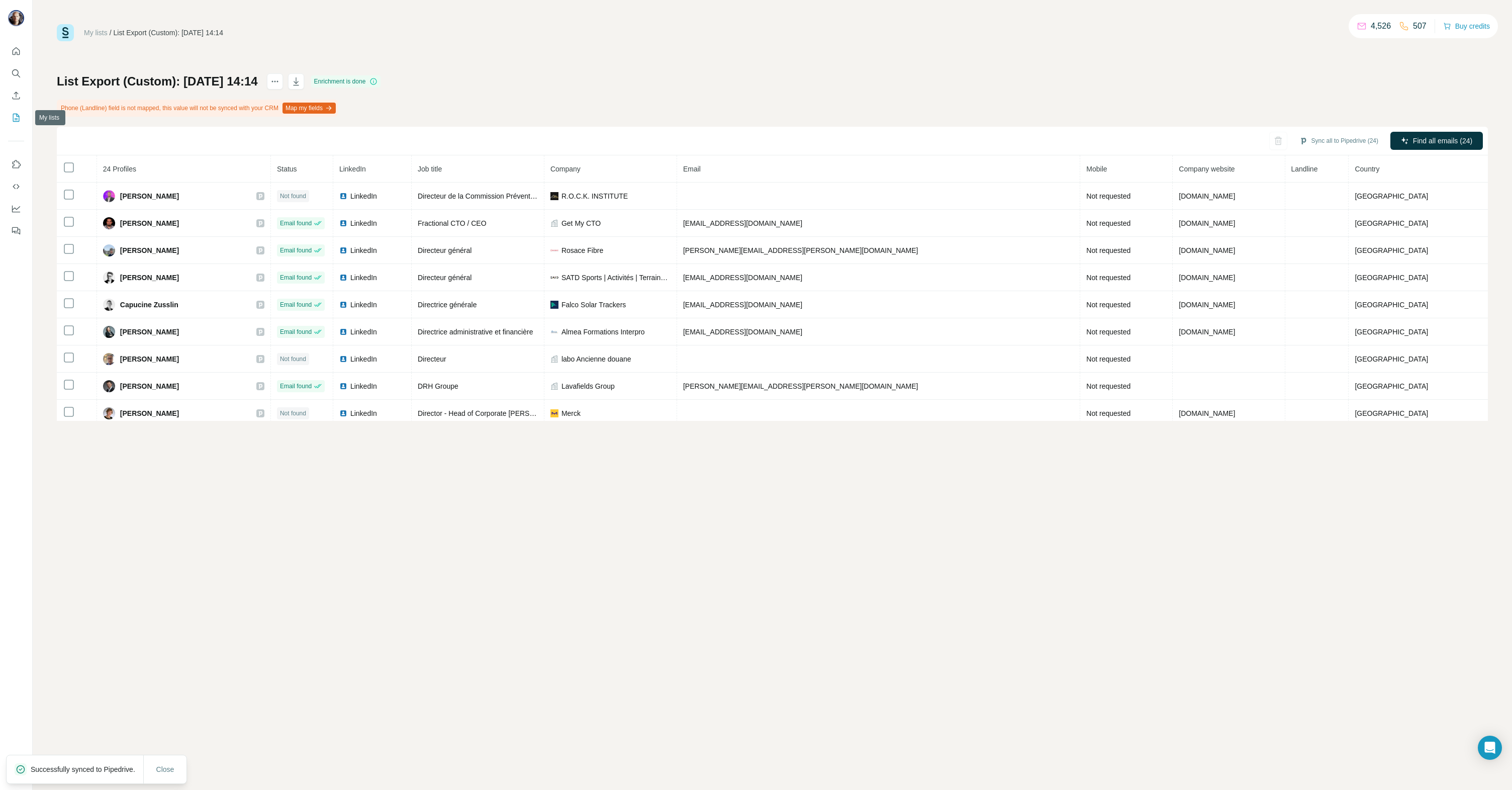
click at [18, 122] on icon "My lists" at bounding box center [16, 118] width 10 height 10
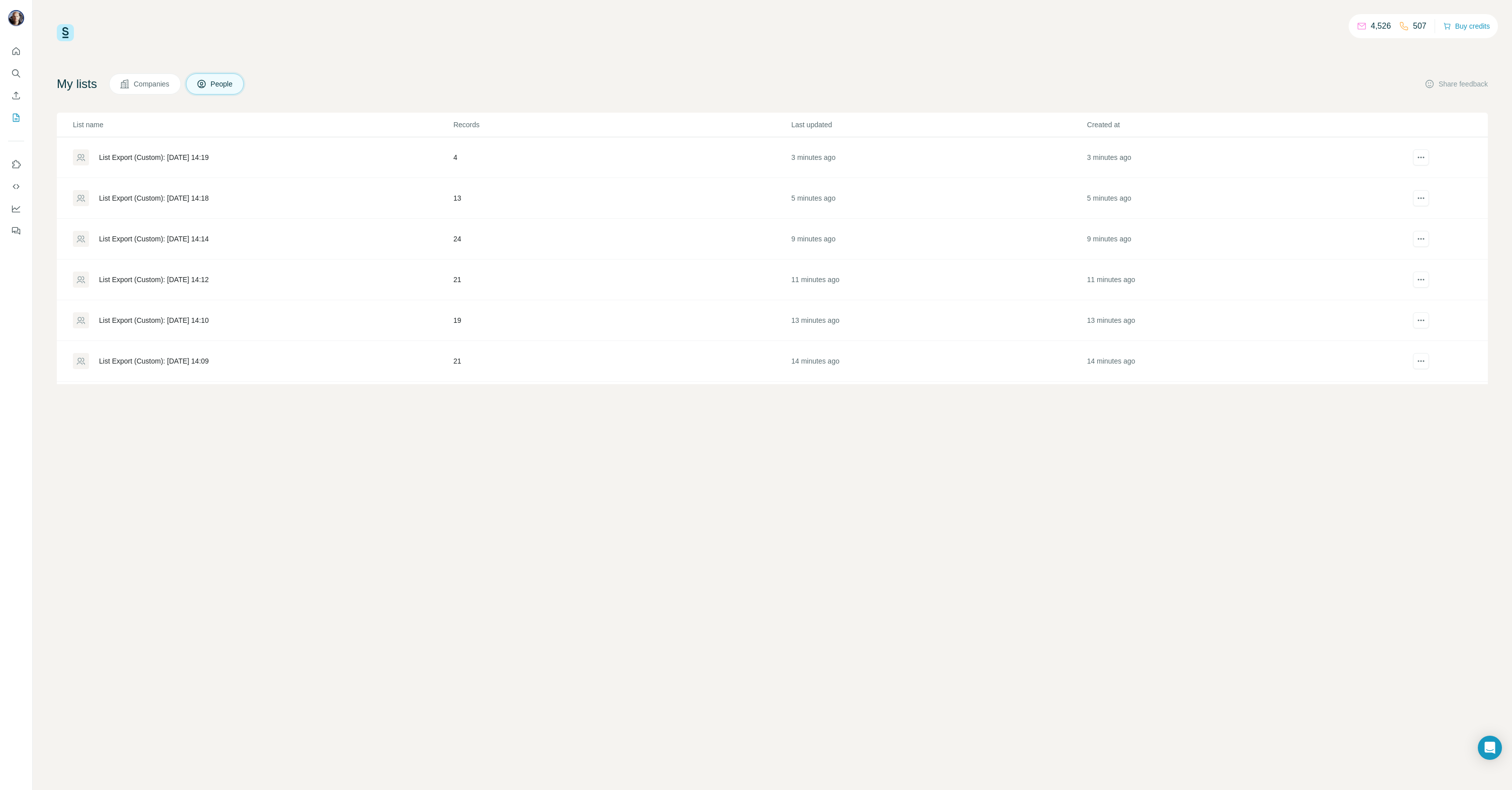
click at [113, 193] on div "List Export (Custom): [DATE] 14:18" at bounding box center [153, 198] width 110 height 10
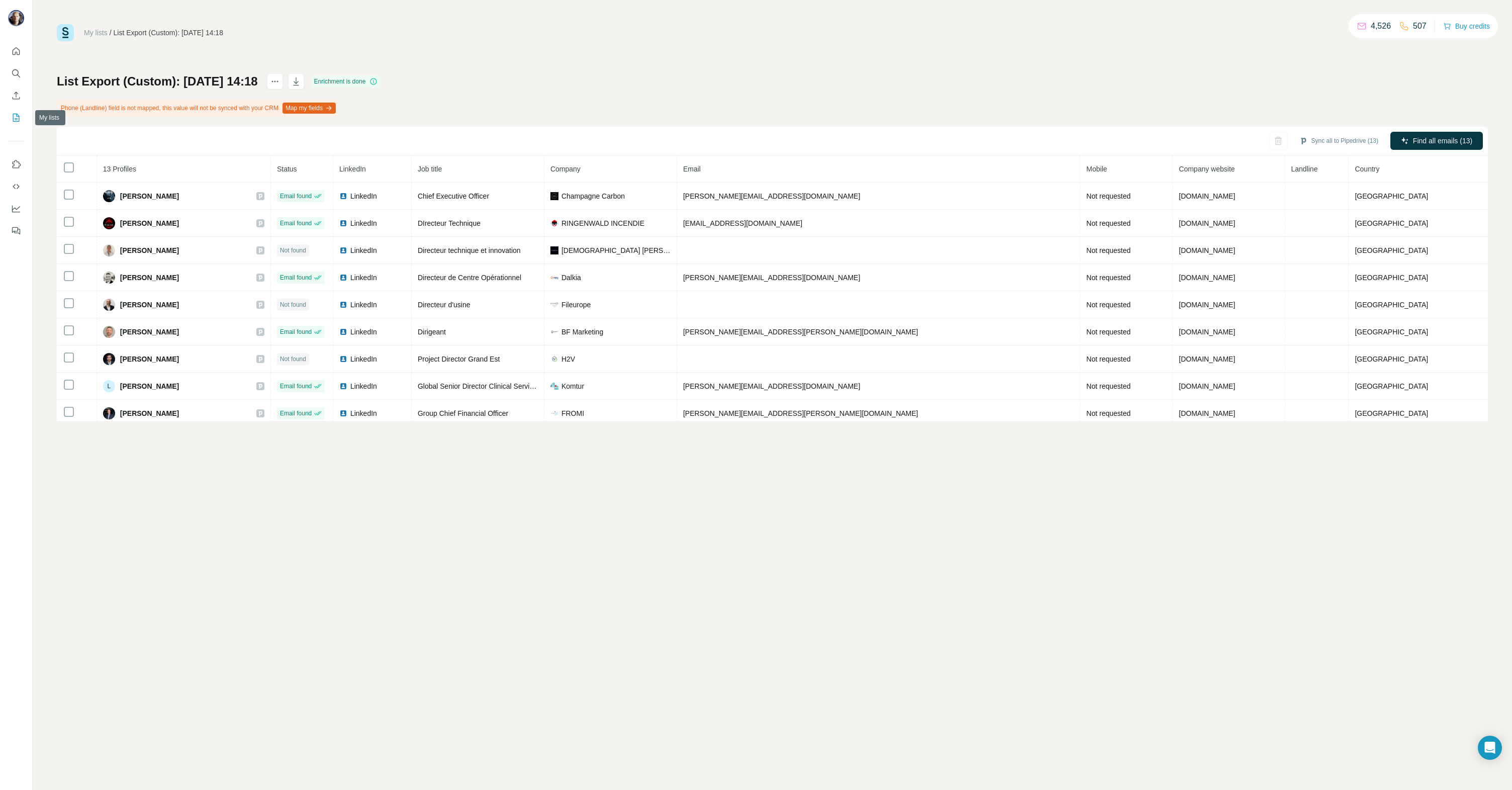
click at [15, 115] on icon "My lists" at bounding box center [16, 118] width 10 height 10
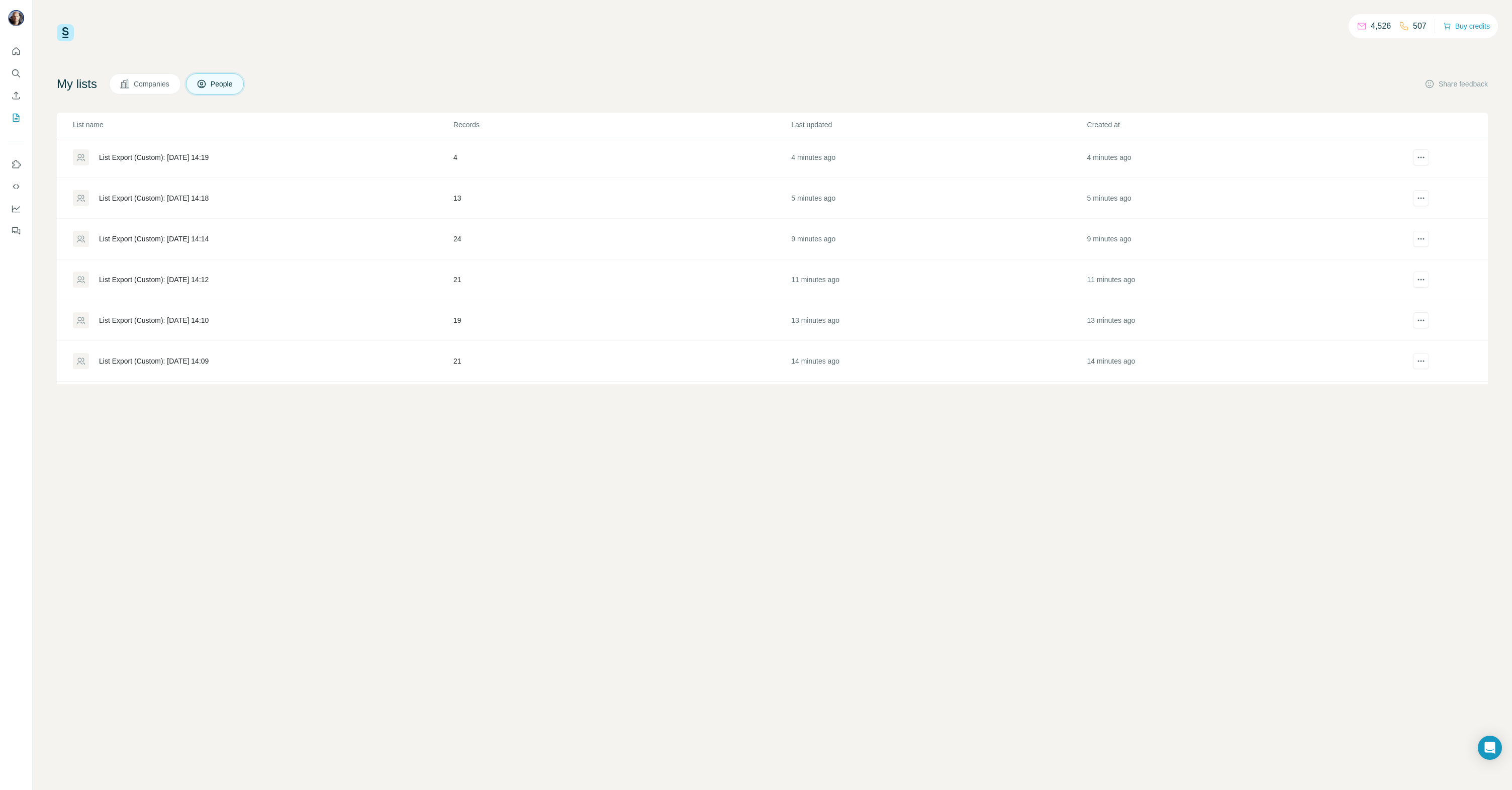
click at [131, 274] on div "List Export (Custom): [DATE] 14:12" at bounding box center [153, 280] width 110 height 10
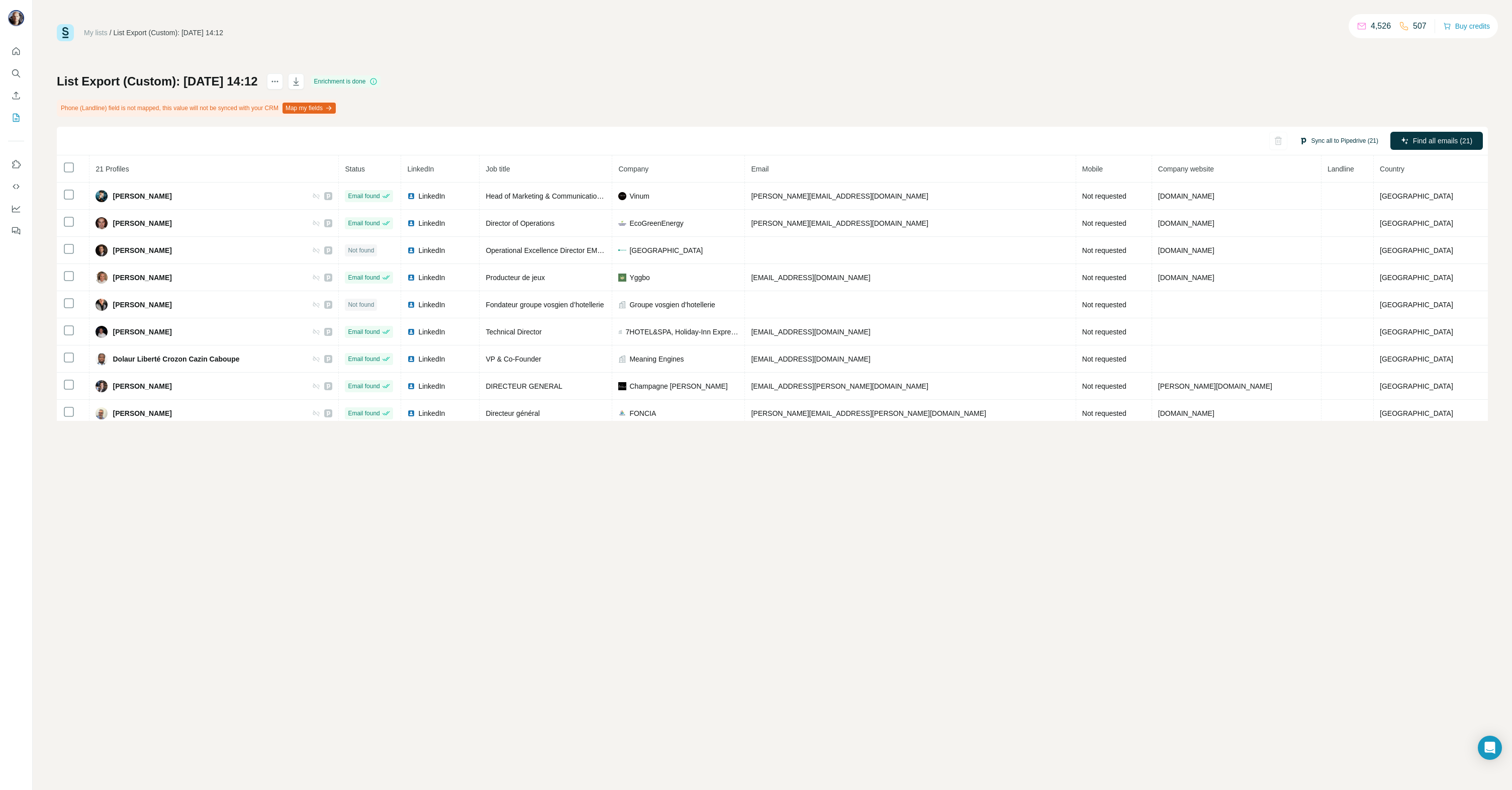
click at [1354, 138] on button "Sync all to Pipedrive (21)" at bounding box center [1338, 141] width 93 height 15
click at [1303, 309] on button "Sync all to Pipedrive" at bounding box center [1325, 314] width 112 height 20
click at [20, 116] on icon "My lists" at bounding box center [16, 118] width 10 height 10
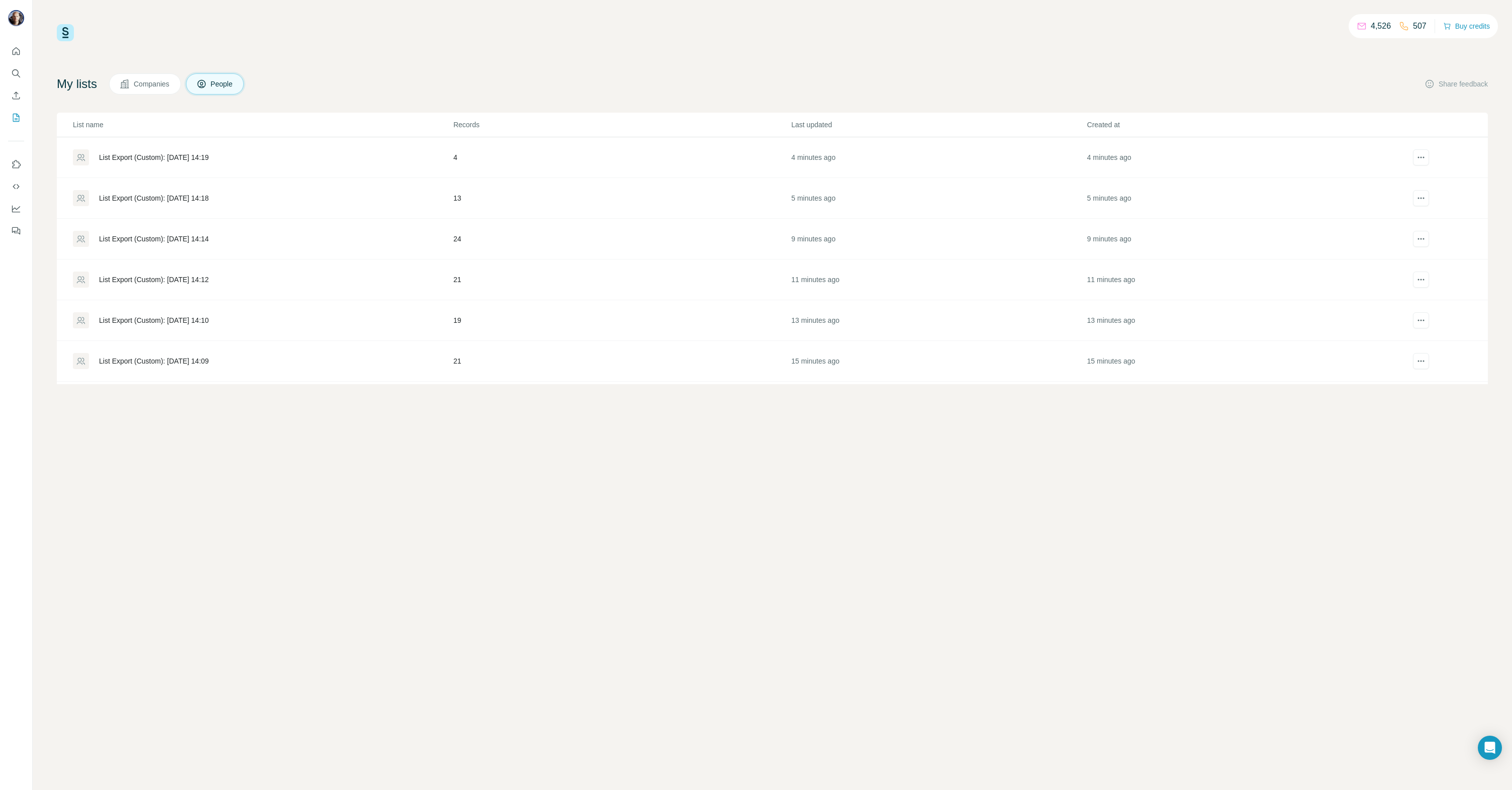
click at [178, 320] on div "List Export (Custom): [DATE] 14:10" at bounding box center [153, 320] width 110 height 10
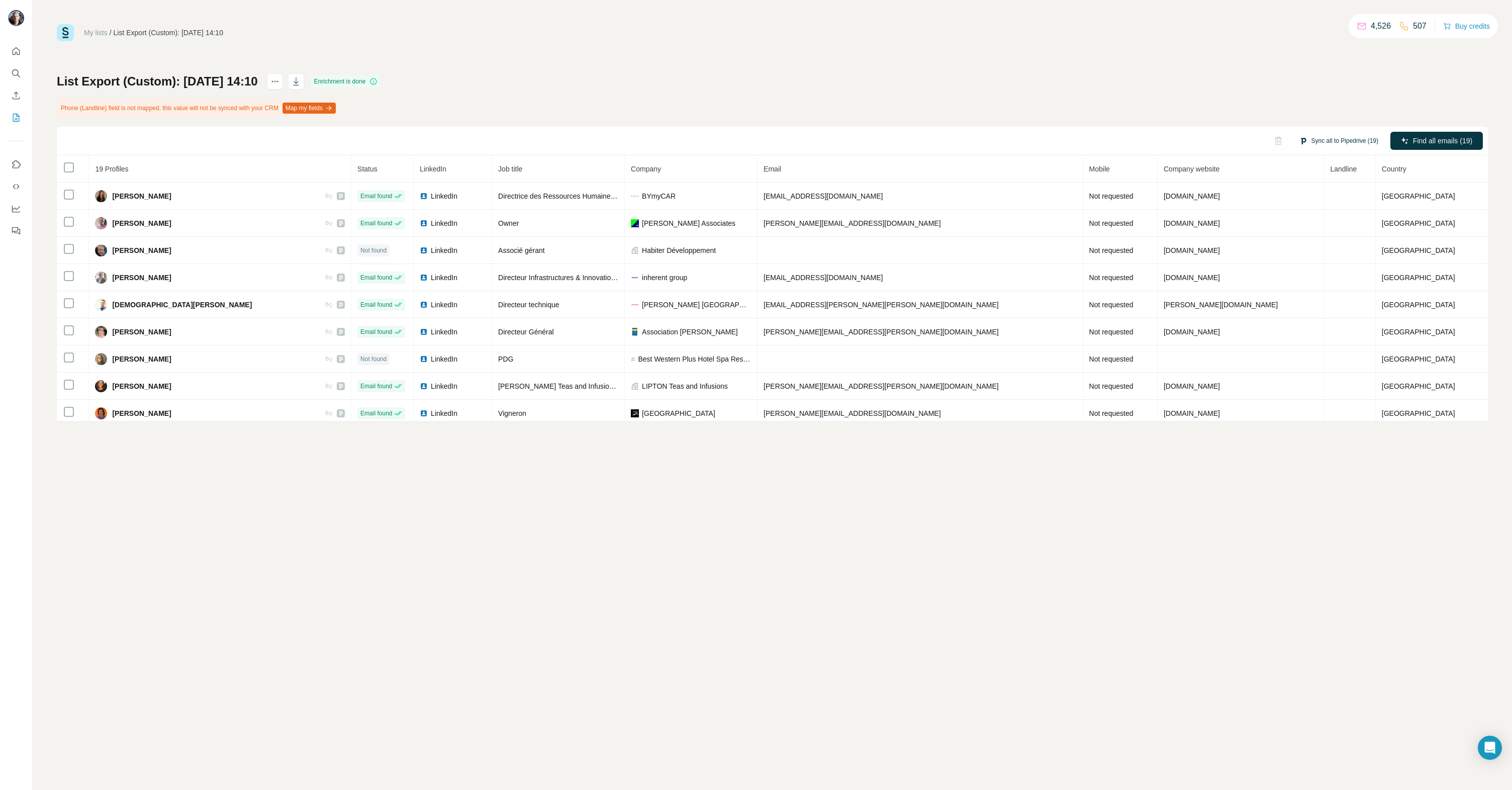
click at [1348, 141] on button "Sync all to Pipedrive (19)" at bounding box center [1338, 141] width 93 height 15
click at [1317, 311] on button "Sync all to Pipedrive" at bounding box center [1325, 314] width 112 height 20
click at [14, 119] on icon "My lists" at bounding box center [16, 118] width 10 height 10
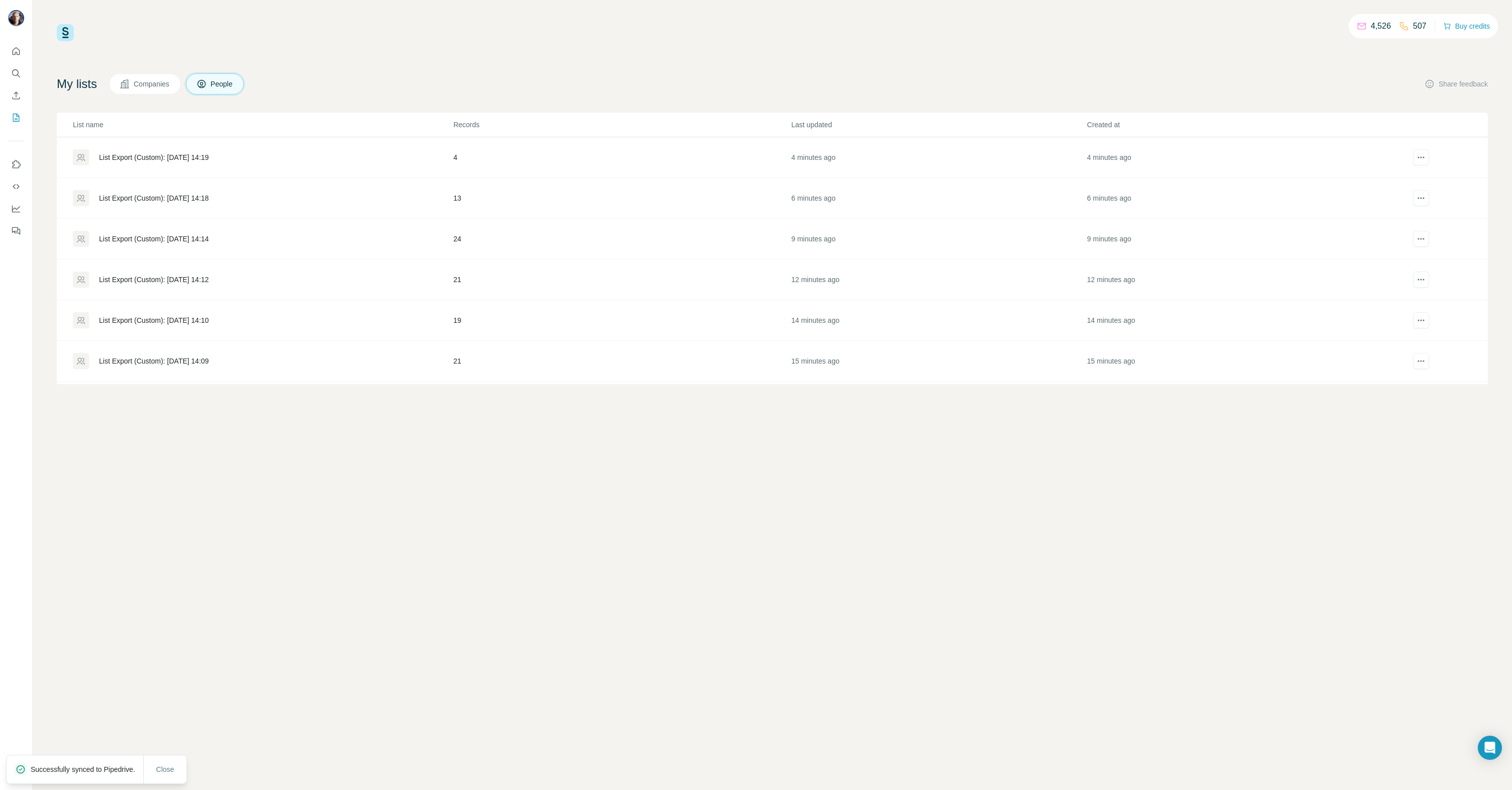
click at [176, 355] on div "List Export (Custom): [DATE] 14:09" at bounding box center [263, 360] width 379 height 16
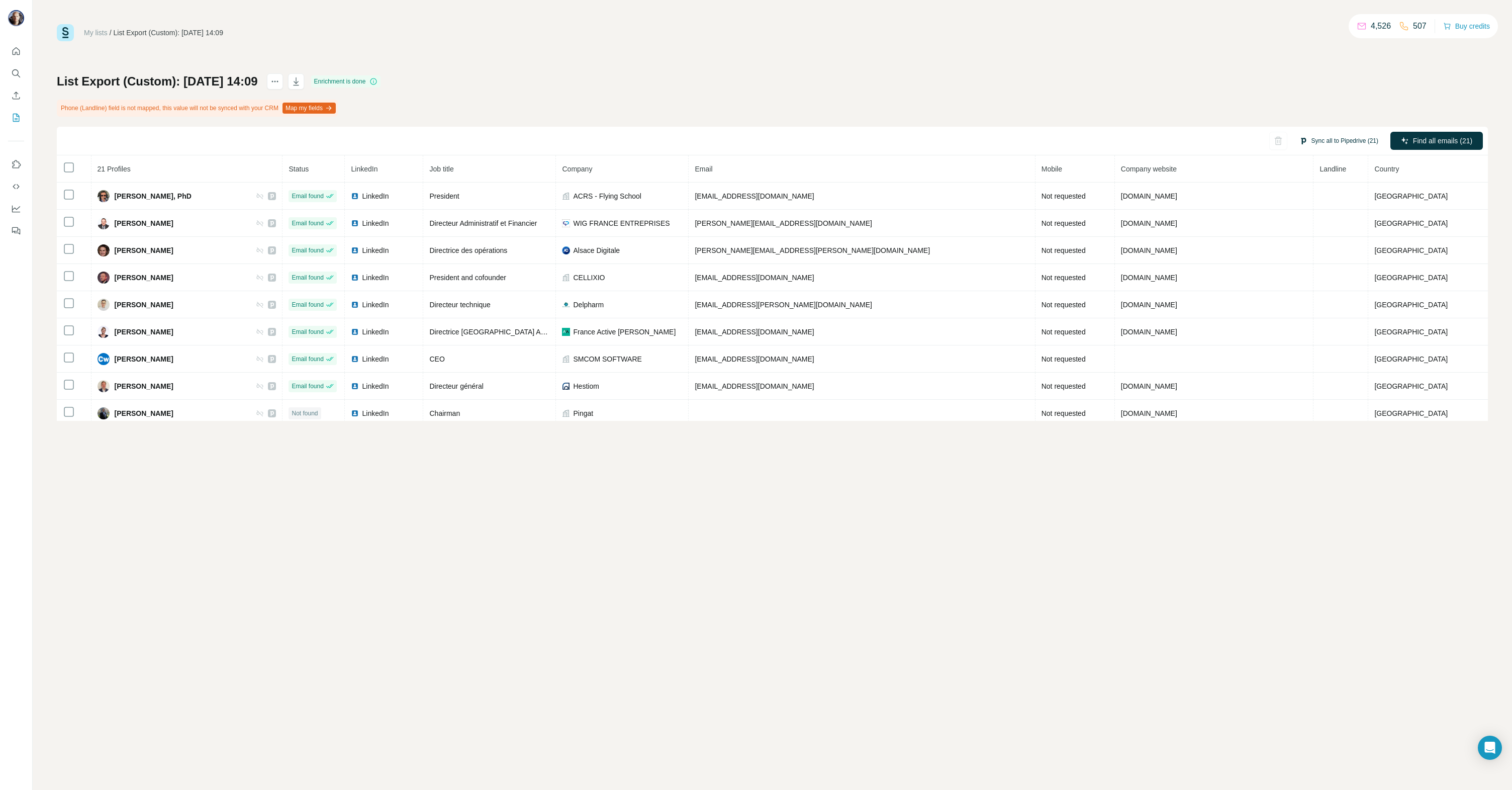
click at [1348, 145] on button "Sync all to Pipedrive (21)" at bounding box center [1338, 141] width 93 height 15
click at [1321, 318] on button "Sync all to Pipedrive" at bounding box center [1325, 314] width 112 height 20
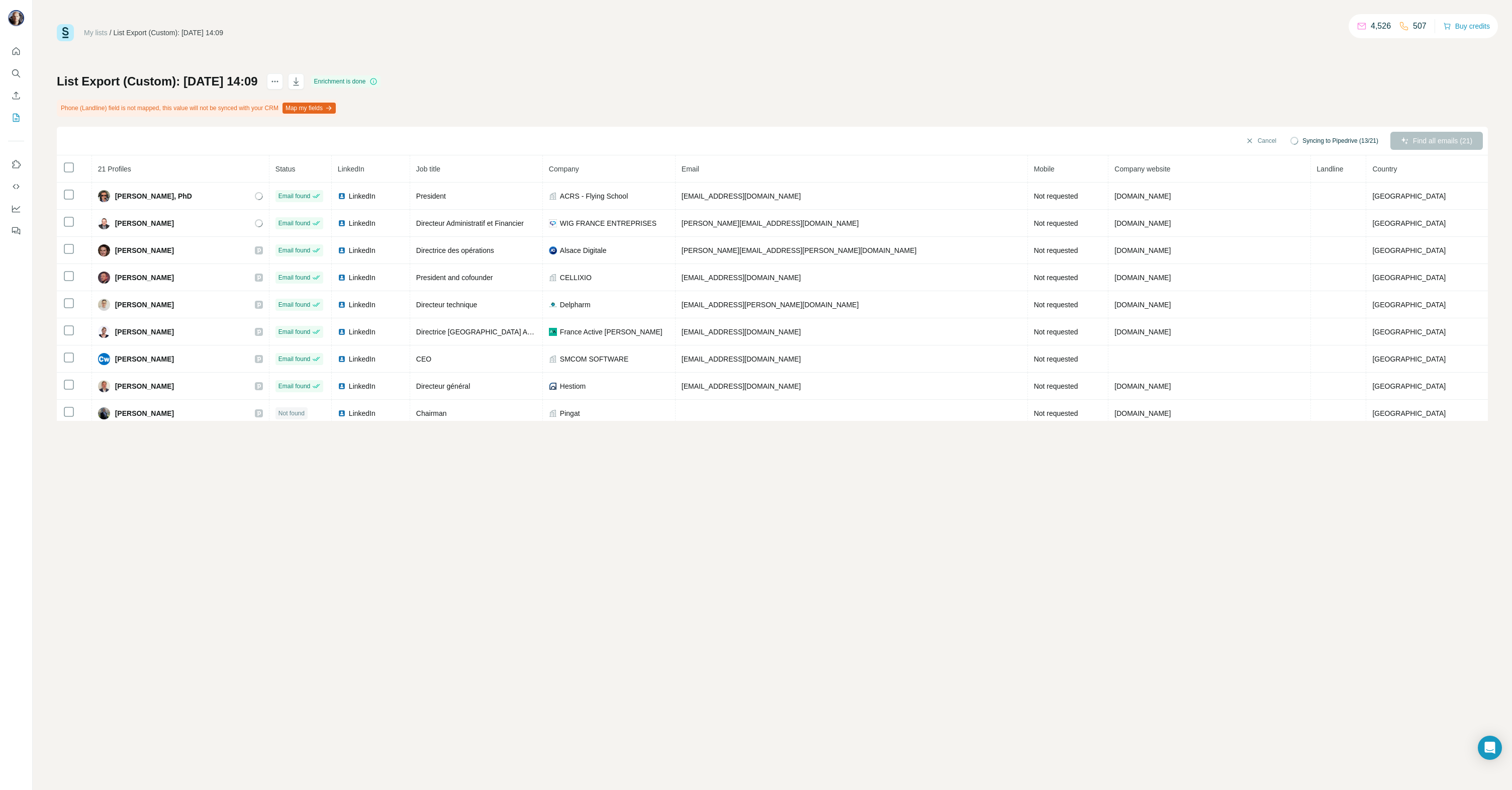
click at [357, 580] on div "My lists / List Export (Custom): [DATE] 14:09 4,526 507 Buy credits List Export…" at bounding box center [772, 395] width 1480 height 790
click at [17, 116] on icon "My lists" at bounding box center [16, 118] width 10 height 10
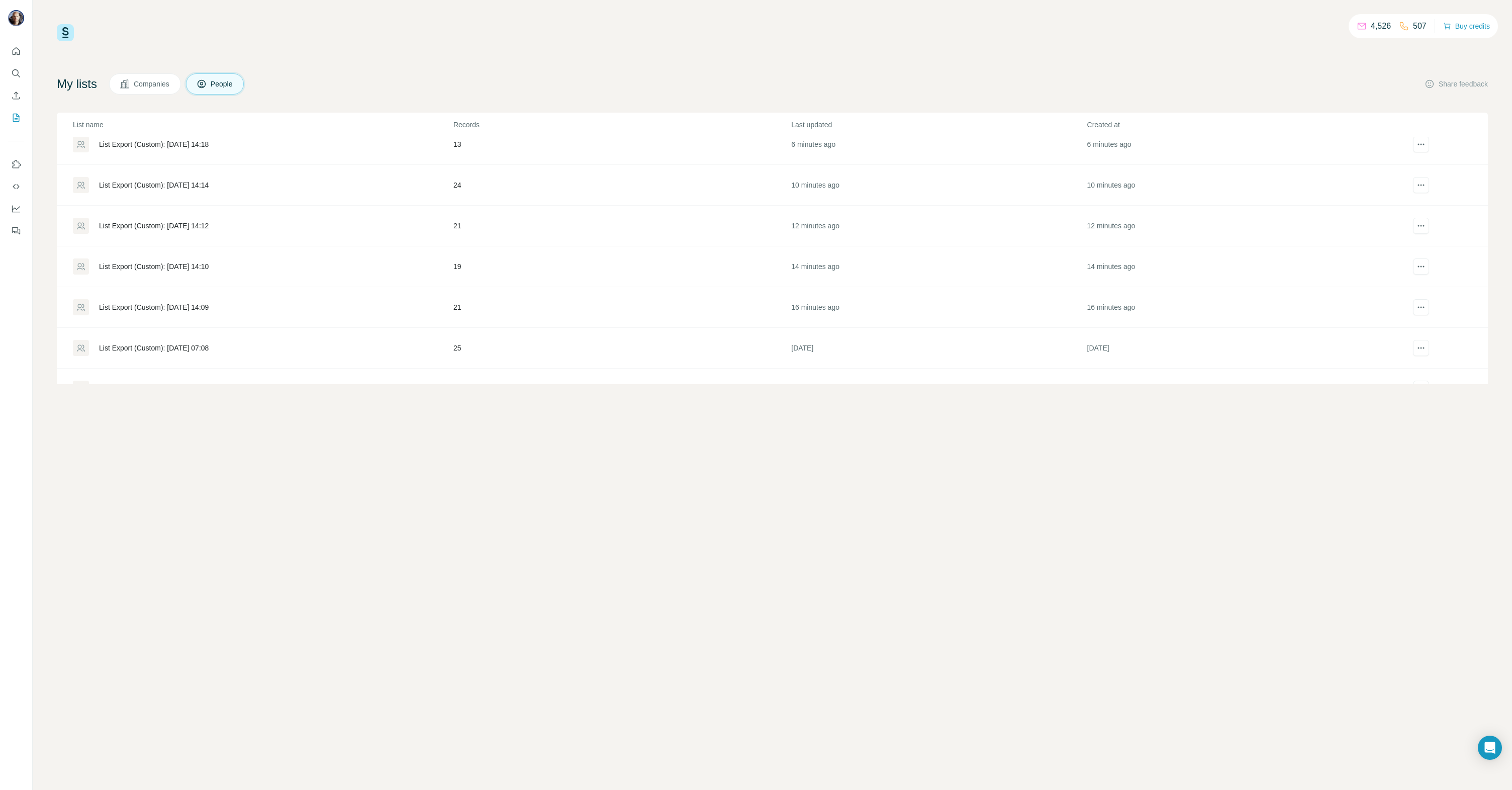
scroll to position [56, 0]
click at [198, 343] on div "List Export (Custom): [DATE] 07:08" at bounding box center [153, 345] width 110 height 10
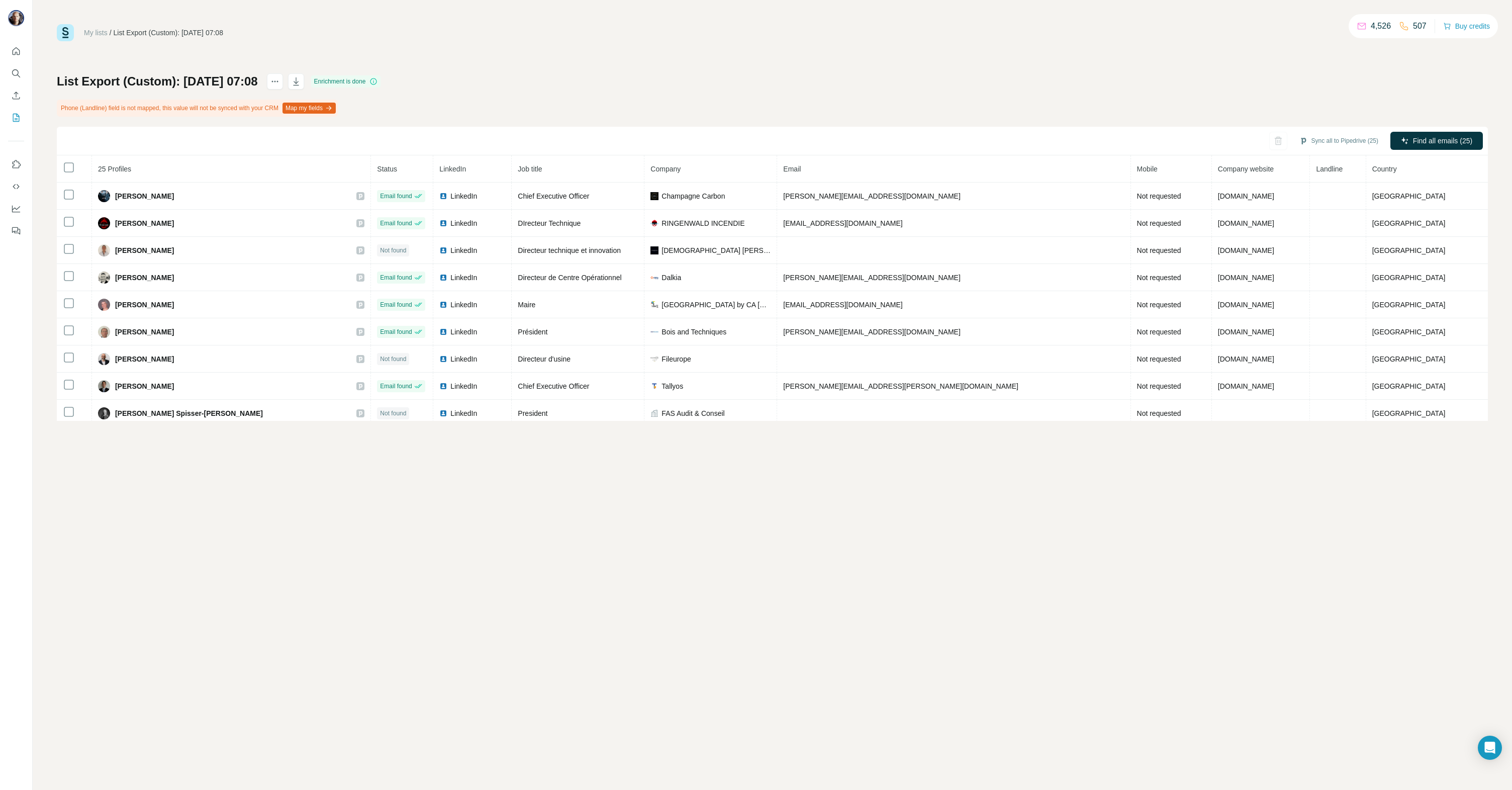
click at [608, 108] on div "List Export (Custom): [DATE] 07:08 Enrichment is done Phone (Landline) field is…" at bounding box center [772, 247] width 1431 height 348
